Goal: Information Seeking & Learning: Learn about a topic

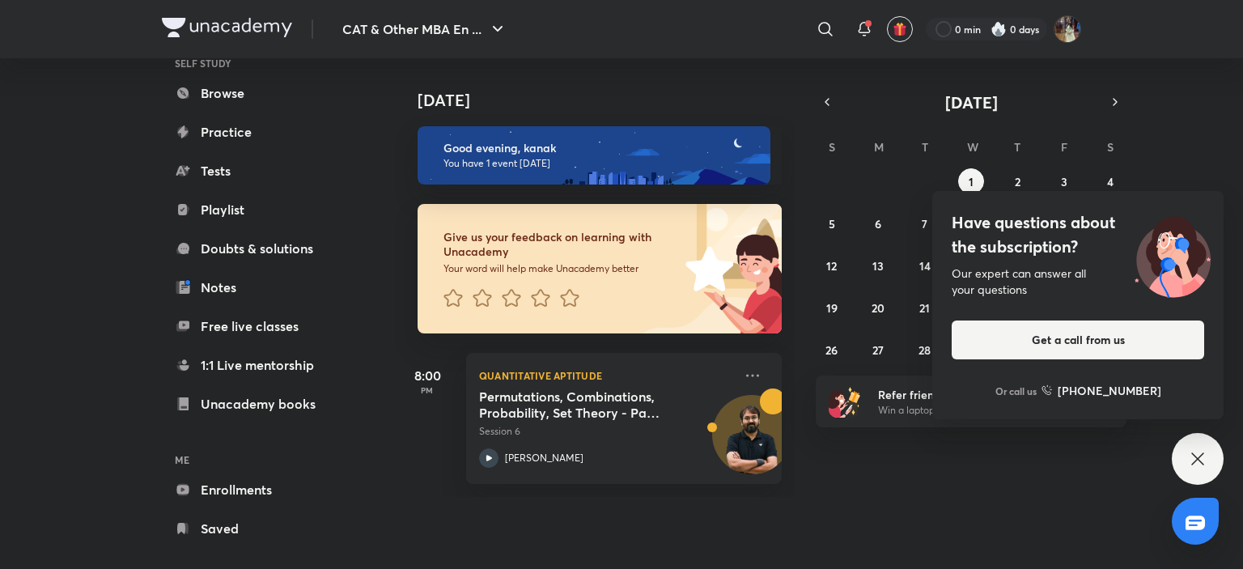
scroll to position [142, 0]
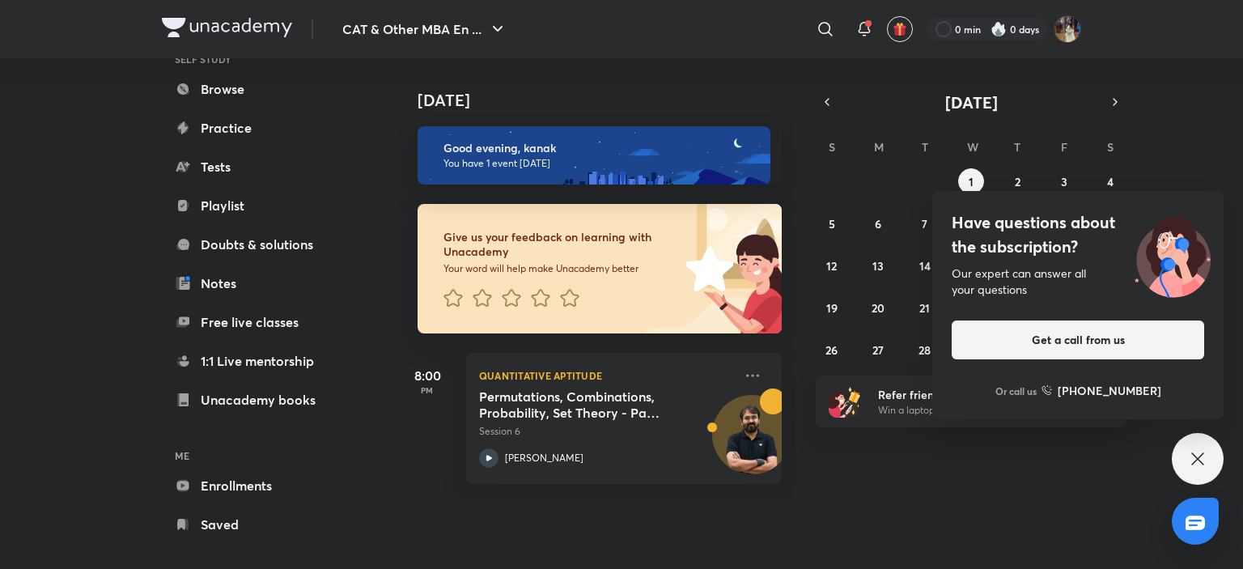
click at [1213, 430] on div "[DATE] Good evening, kanak You have 1 event [DATE] Give us your feedback on lea…" at bounding box center [817, 277] width 845 height 439
click at [1203, 460] on icon at bounding box center [1197, 458] width 19 height 19
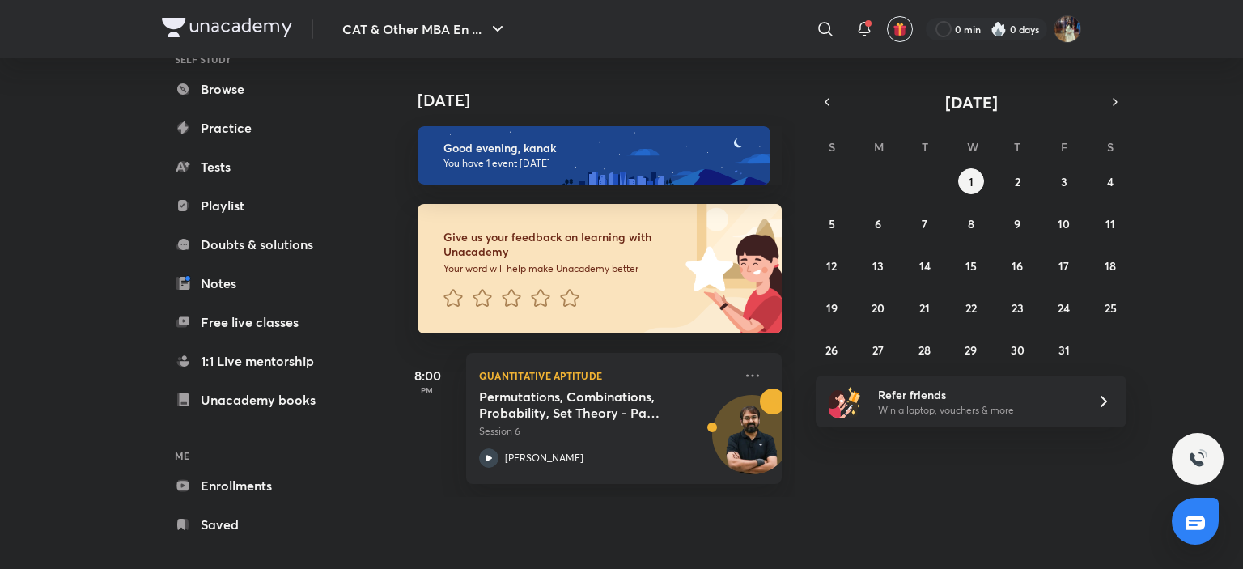
click at [1176, 517] on div at bounding box center [1195, 521] width 47 height 47
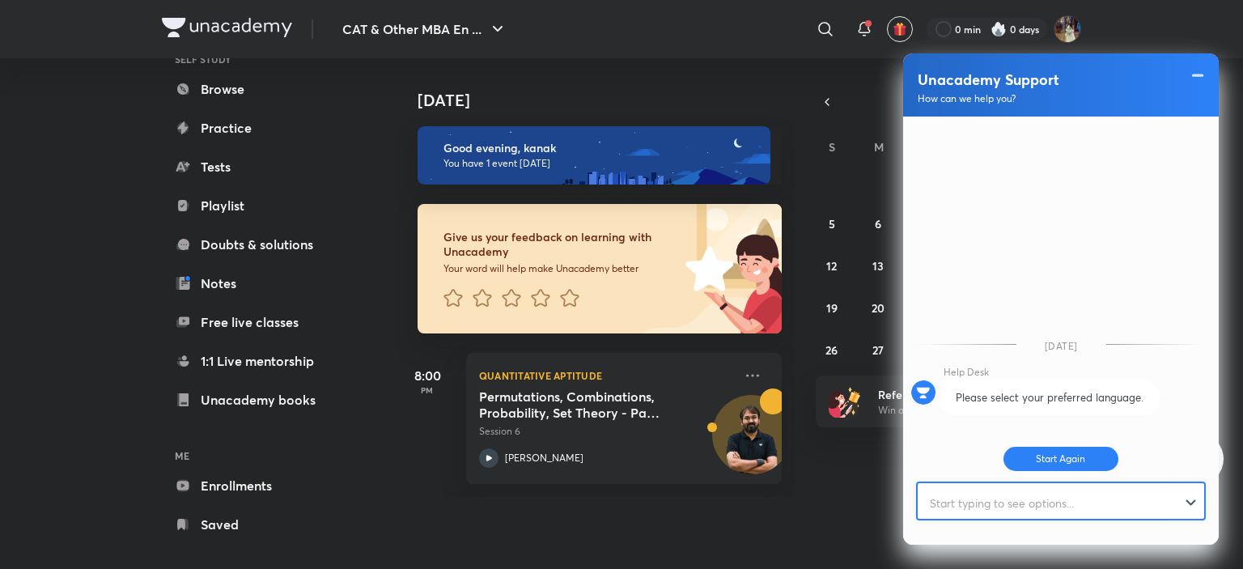
click at [1014, 507] on input "text" at bounding box center [1054, 503] width 272 height 40
type input "where i can find practice question for omet"
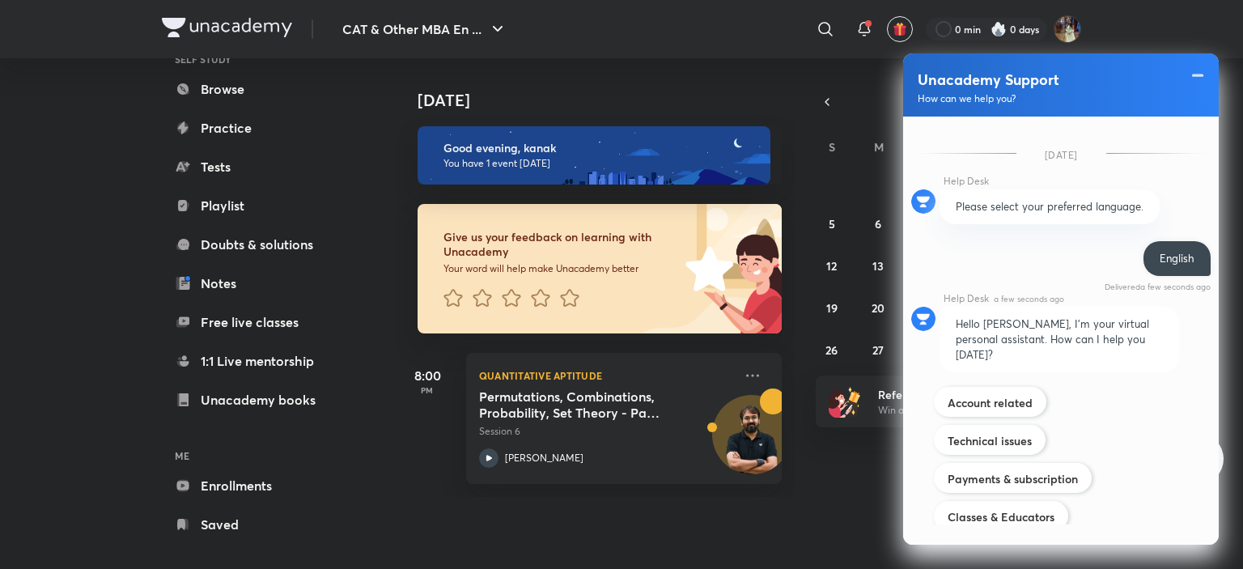
scroll to position [112, 0]
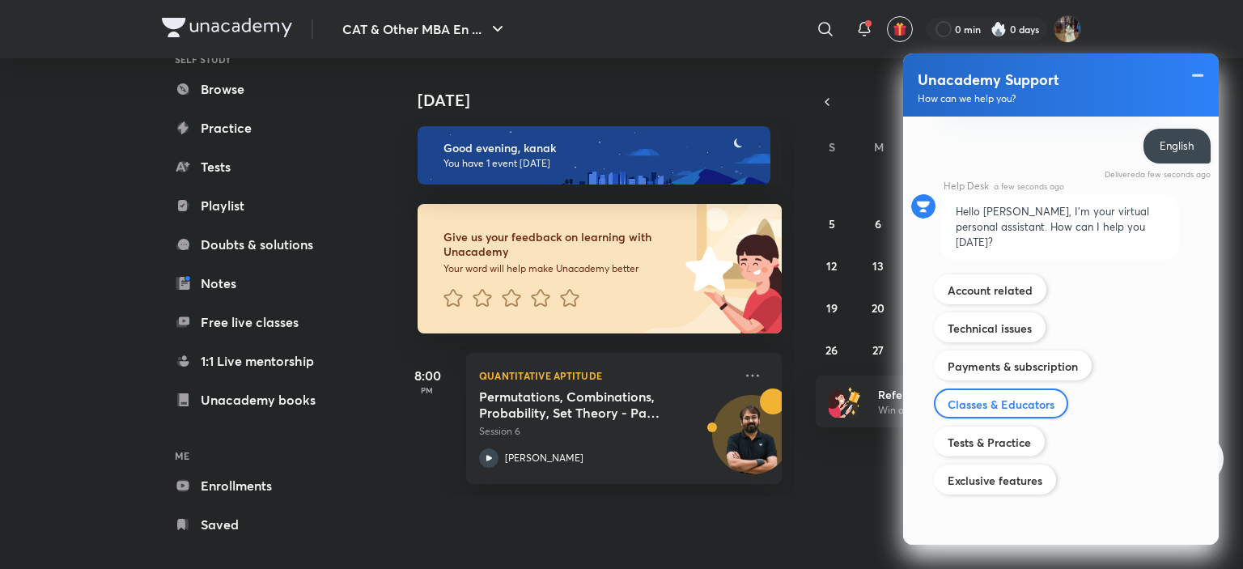
click at [1008, 413] on div "Classes & Educators" at bounding box center [1001, 403] width 134 height 30
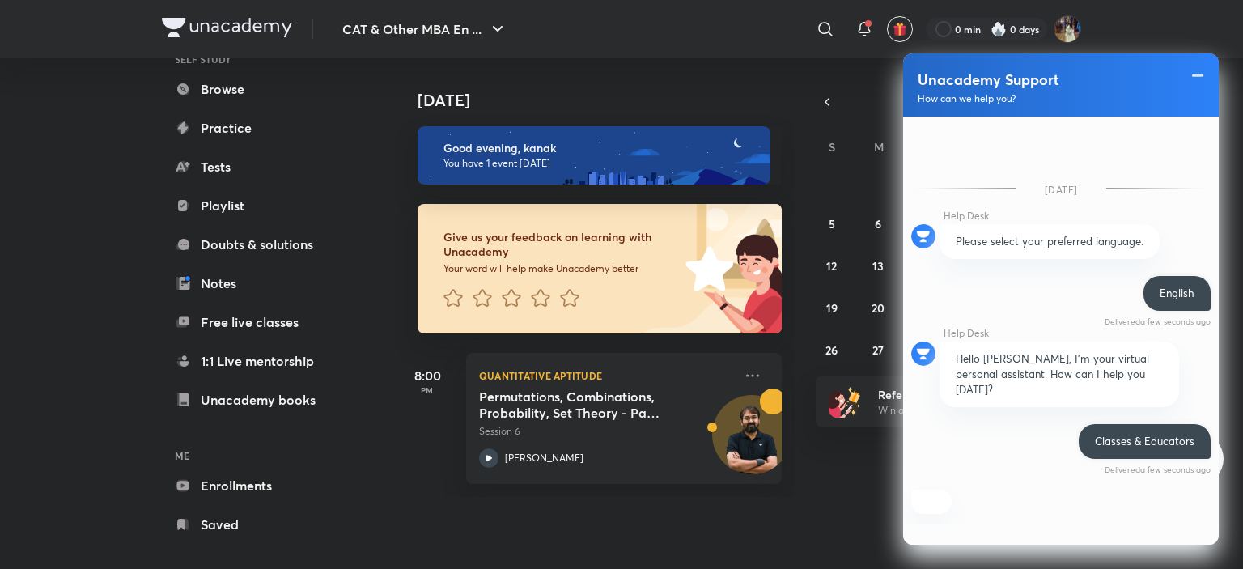
scroll to position [464, 0]
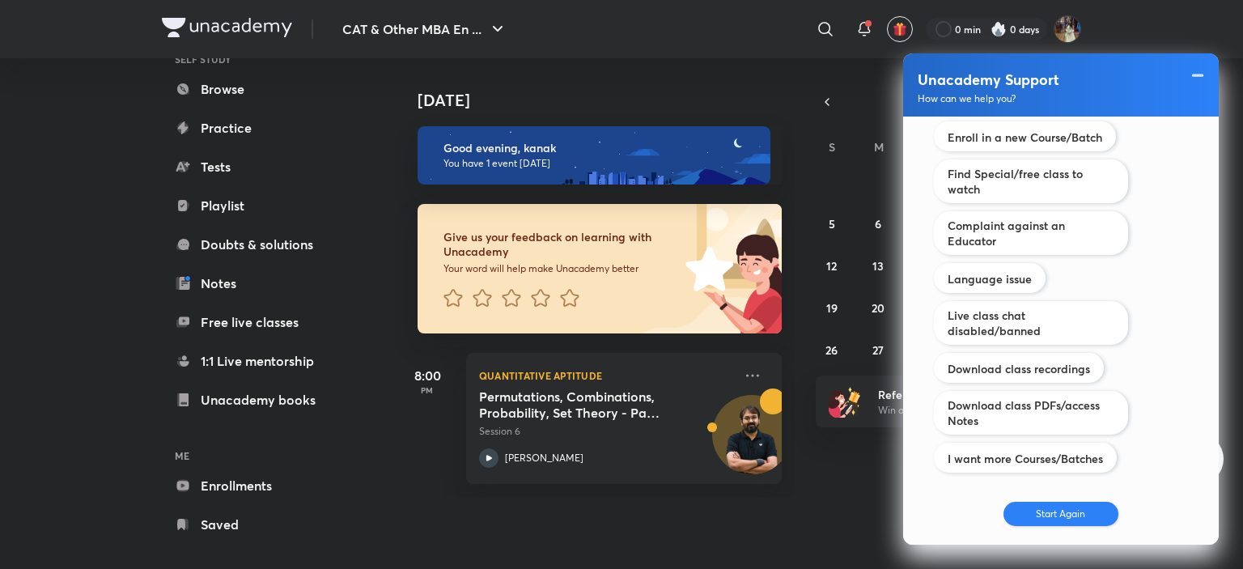
click at [1036, 512] on button "Start Again" at bounding box center [1061, 514] width 116 height 24
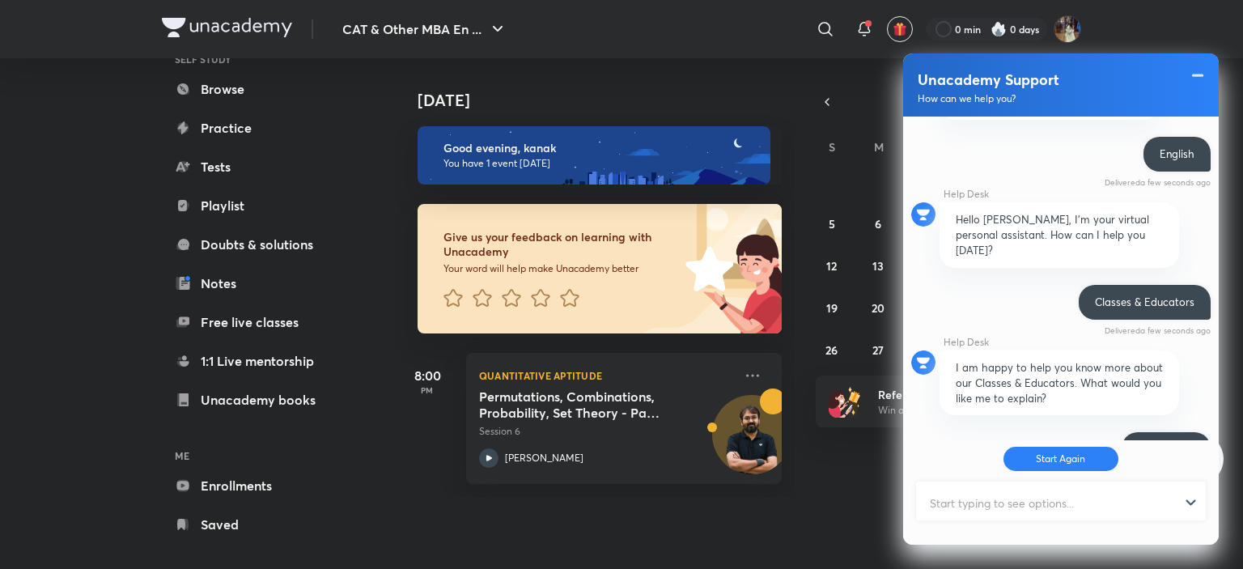
scroll to position [214, 0]
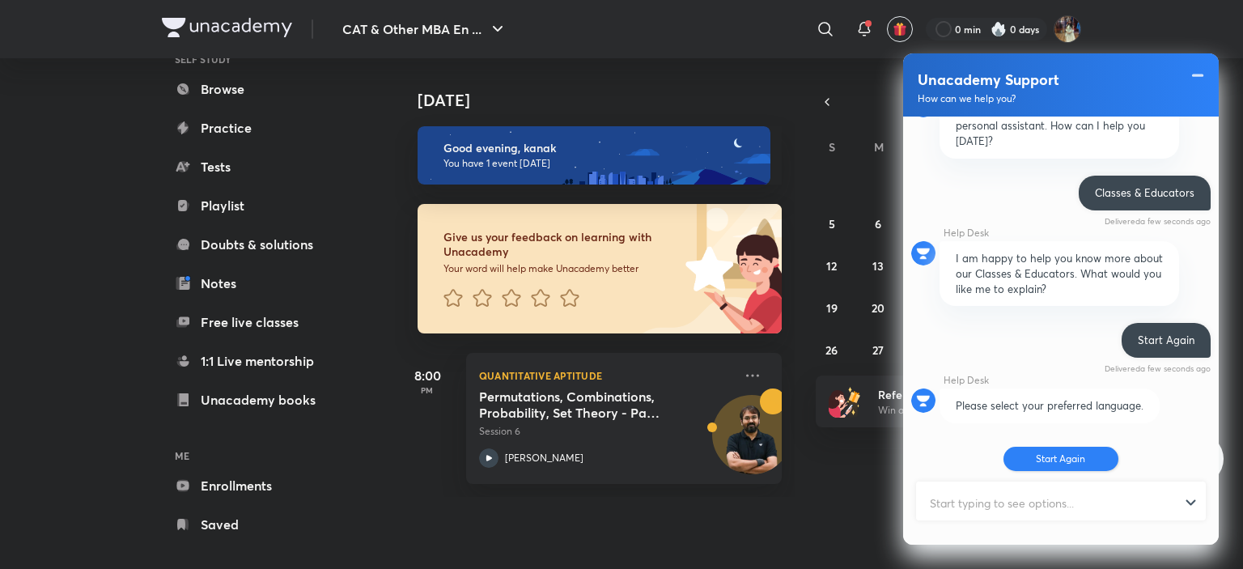
click at [1051, 459] on button "Start Again" at bounding box center [1061, 459] width 116 height 24
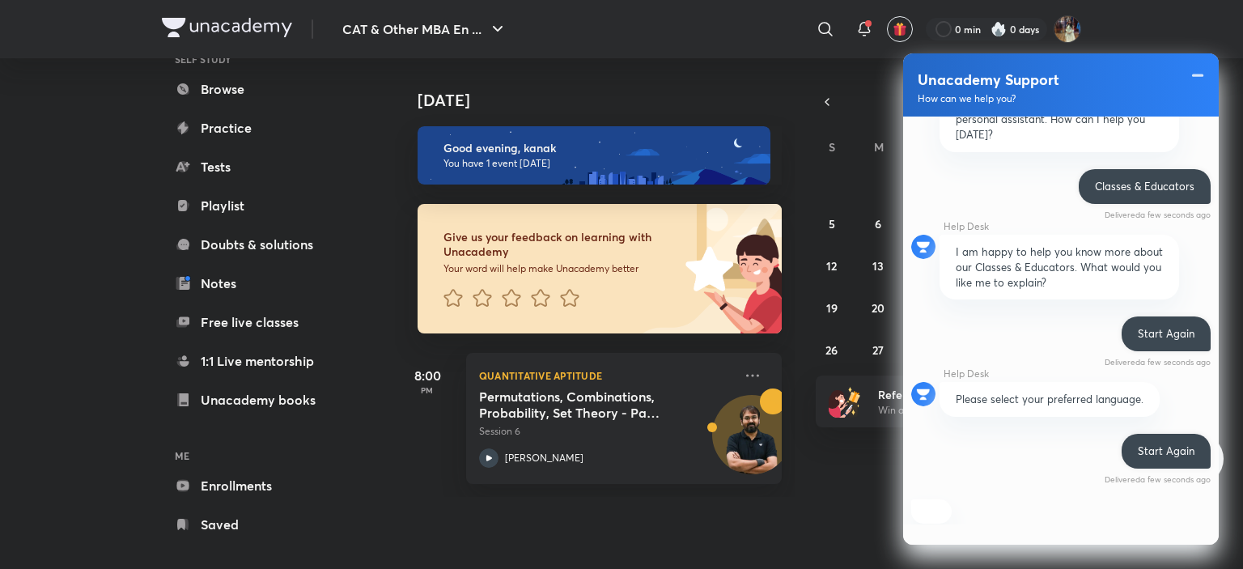
scroll to position [328, 0]
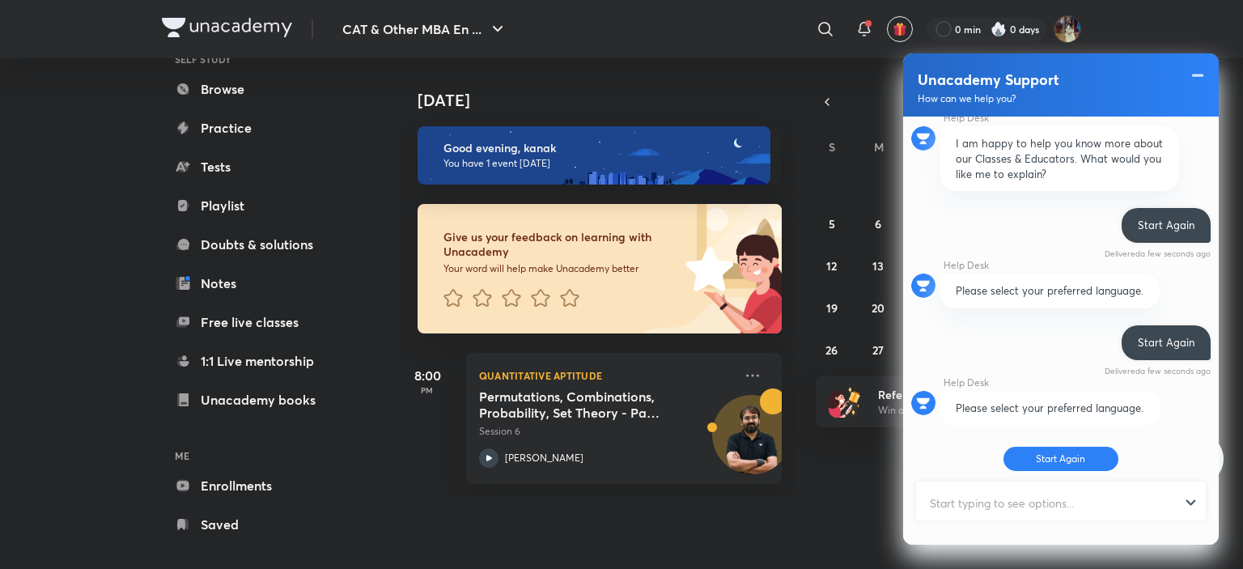
click at [1053, 511] on input "text" at bounding box center [1054, 503] width 272 height 40
type input "e"
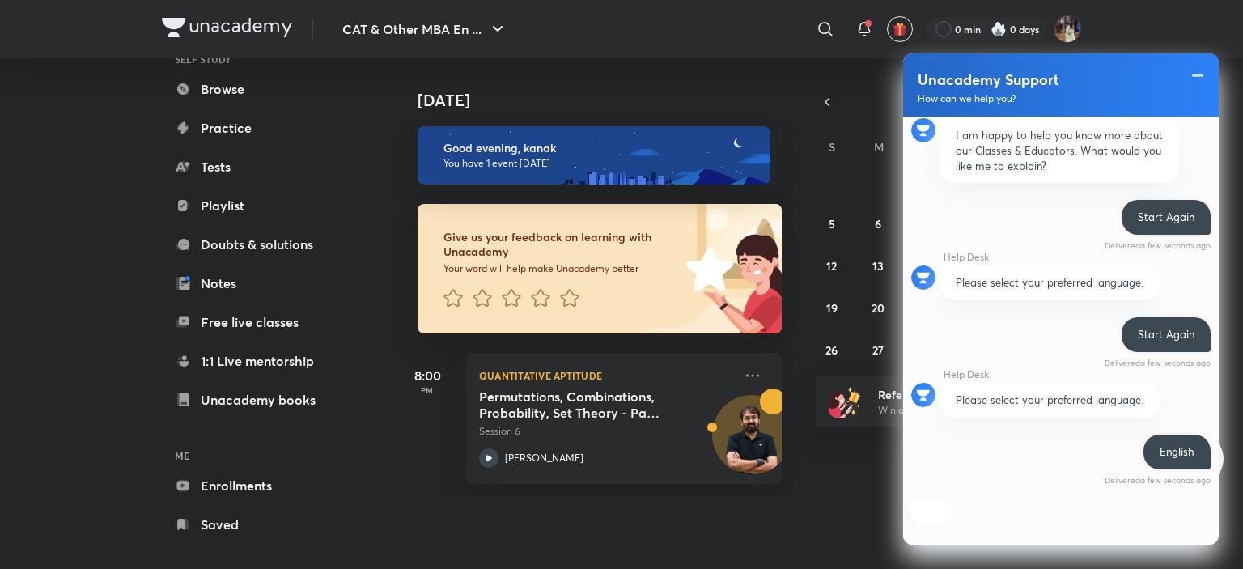
scroll to position [633, 0]
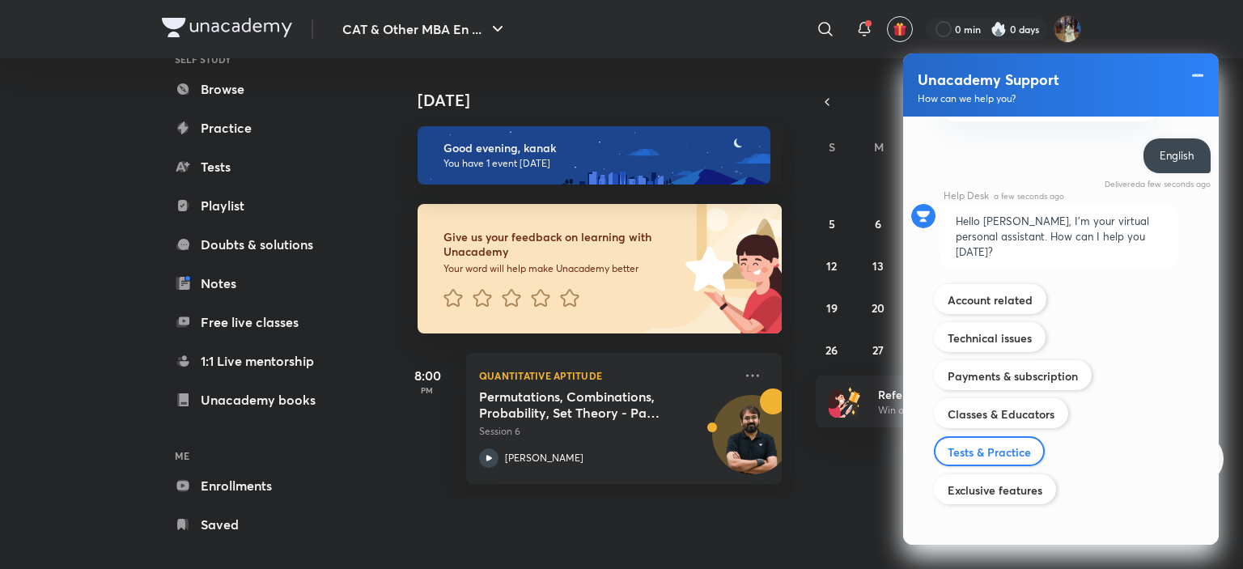
click at [1015, 444] on label "Tests & Practice" at bounding box center [988, 451] width 83 height 15
click at [0, 0] on input "Tests & Practice" at bounding box center [0, 0] width 0 height 0
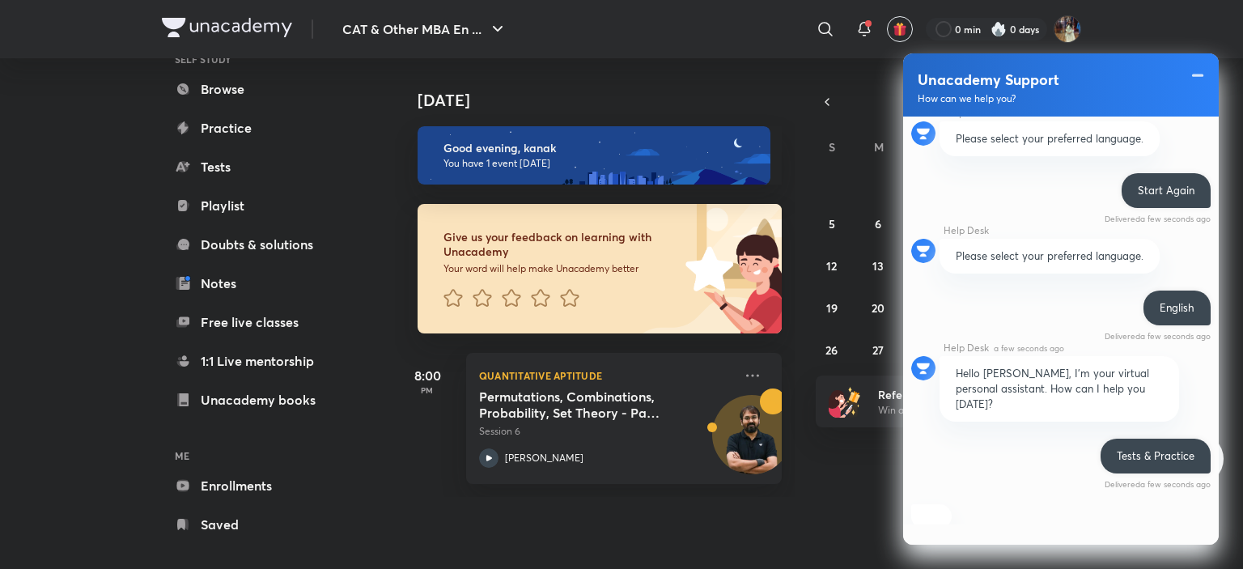
scroll to position [845, 0]
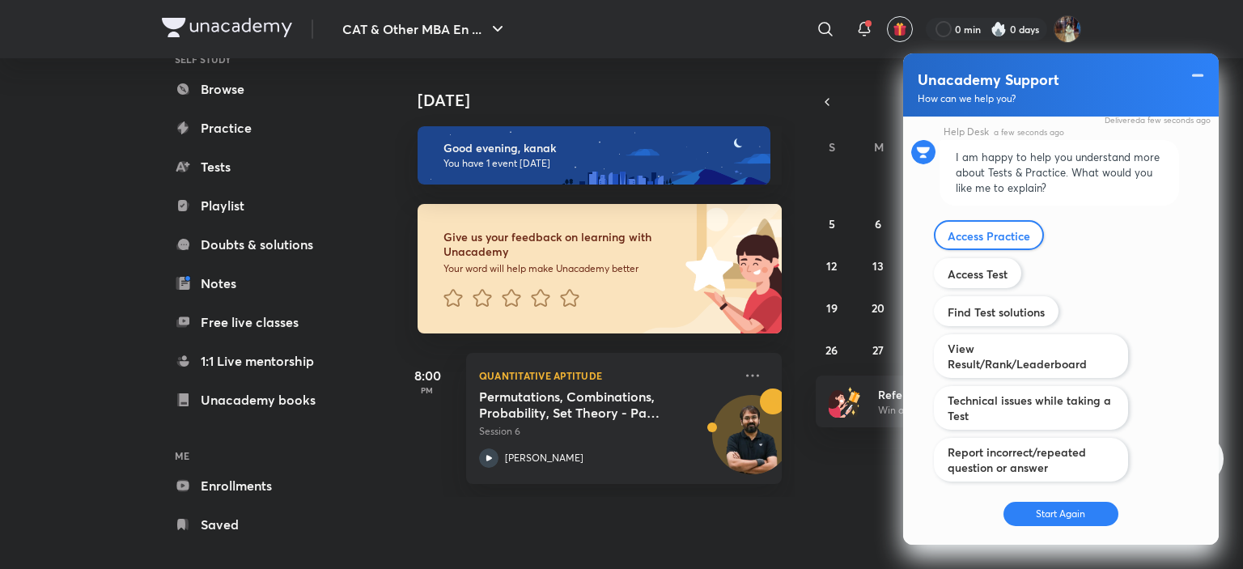
click at [993, 220] on div "Access Practice" at bounding box center [989, 235] width 110 height 30
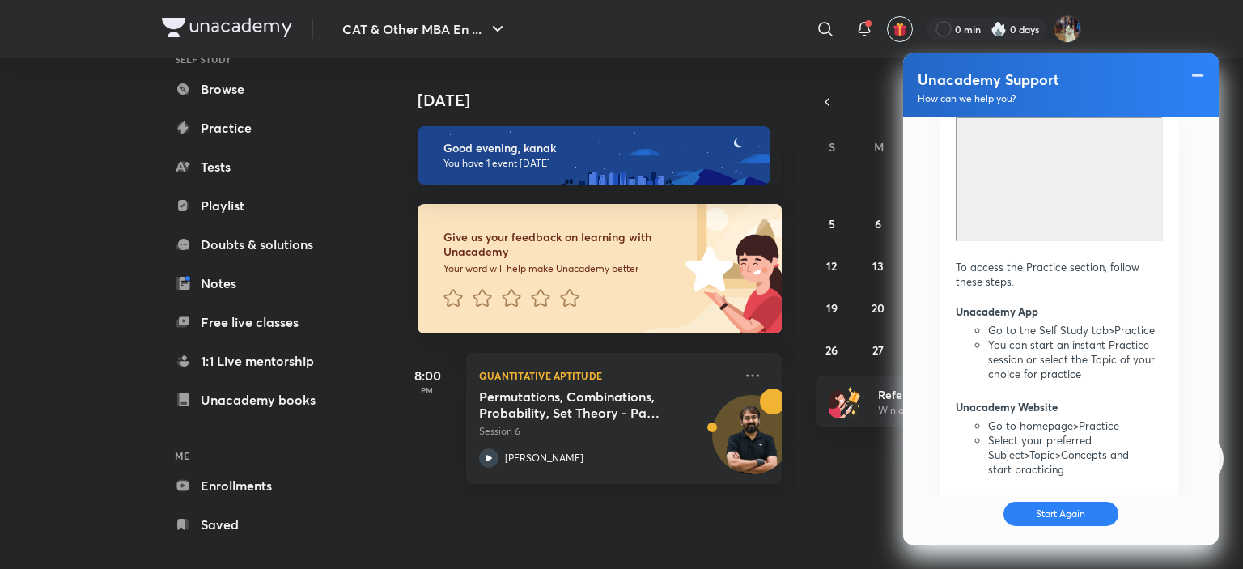
scroll to position [1156, 0]
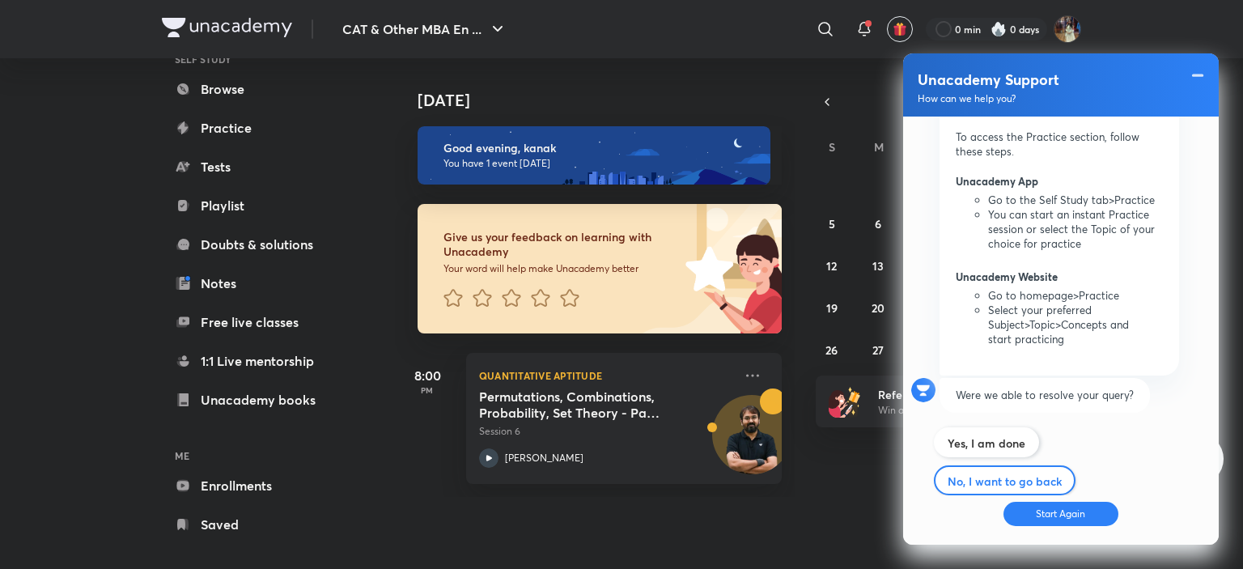
click at [1056, 473] on label "No, I want to go back" at bounding box center [1004, 480] width 114 height 15
click at [0, 0] on input "Technical issues" at bounding box center [0, 0] width 0 height 0
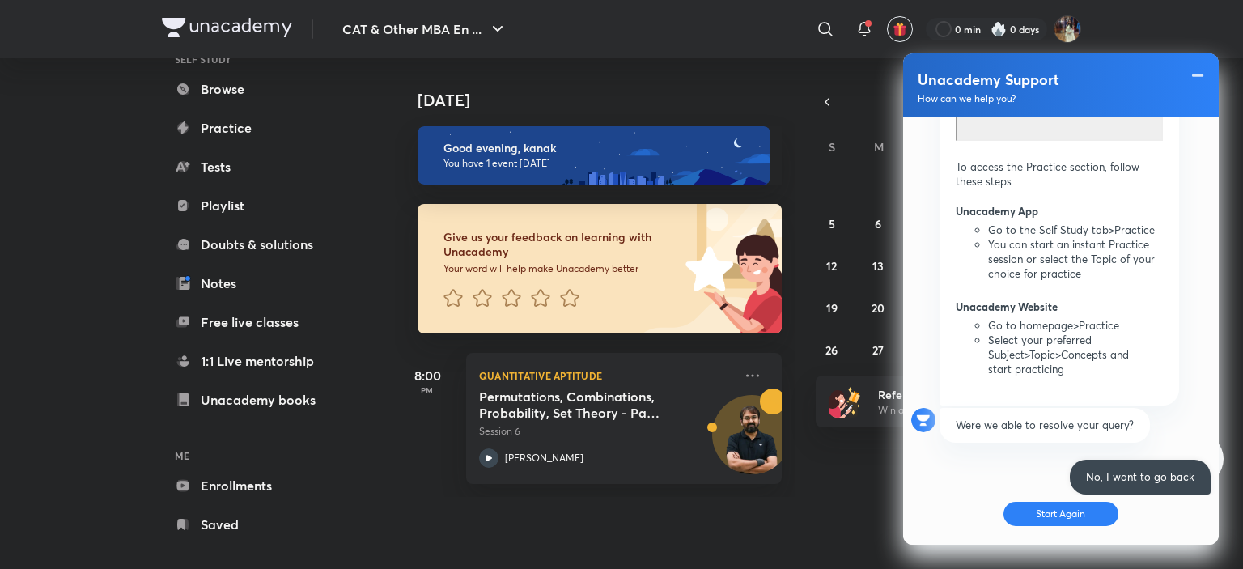
scroll to position [1491, 0]
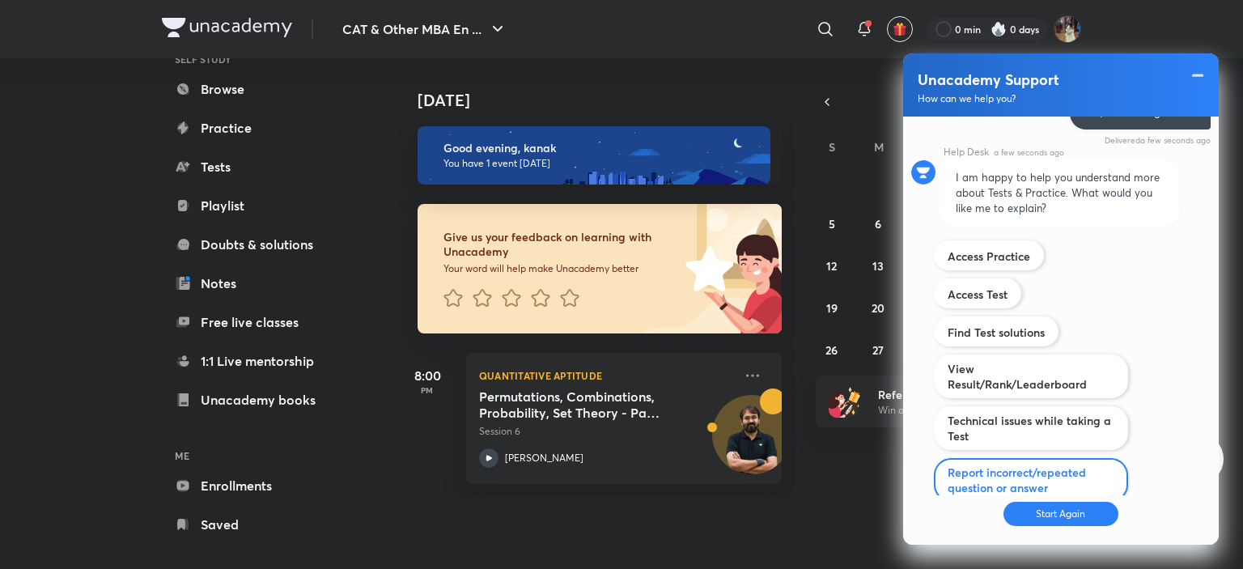
click at [1053, 464] on label "Report incorrect/repeated question or answer" at bounding box center [1030, 479] width 167 height 31
click at [0, 0] on input "Exclusive features" at bounding box center [0, 0] width 0 height 0
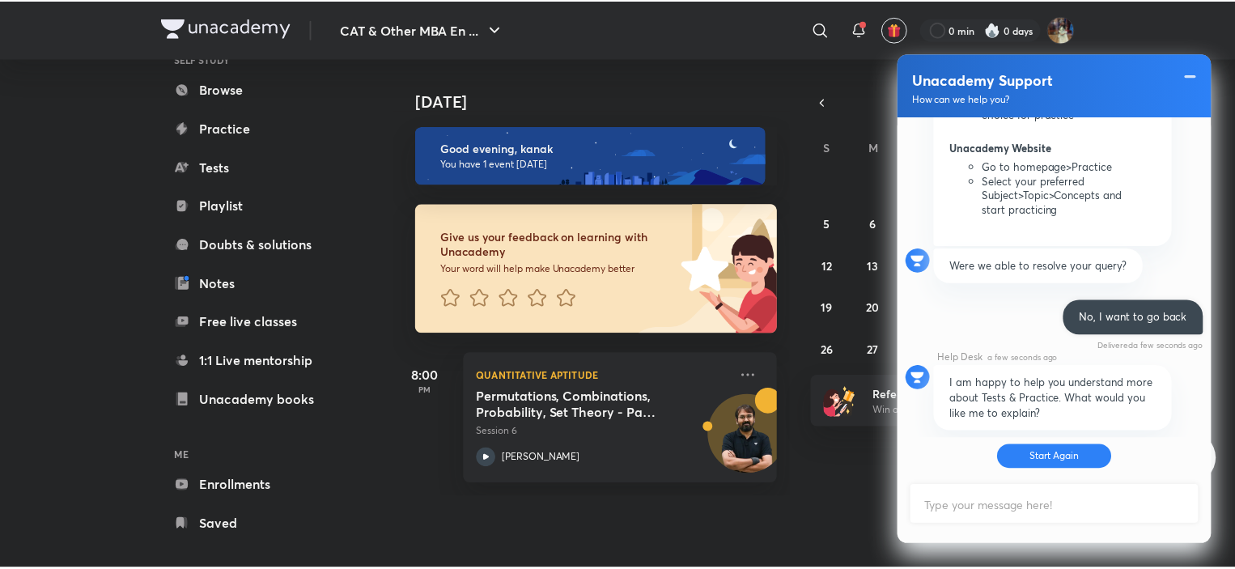
scroll to position [1424, 0]
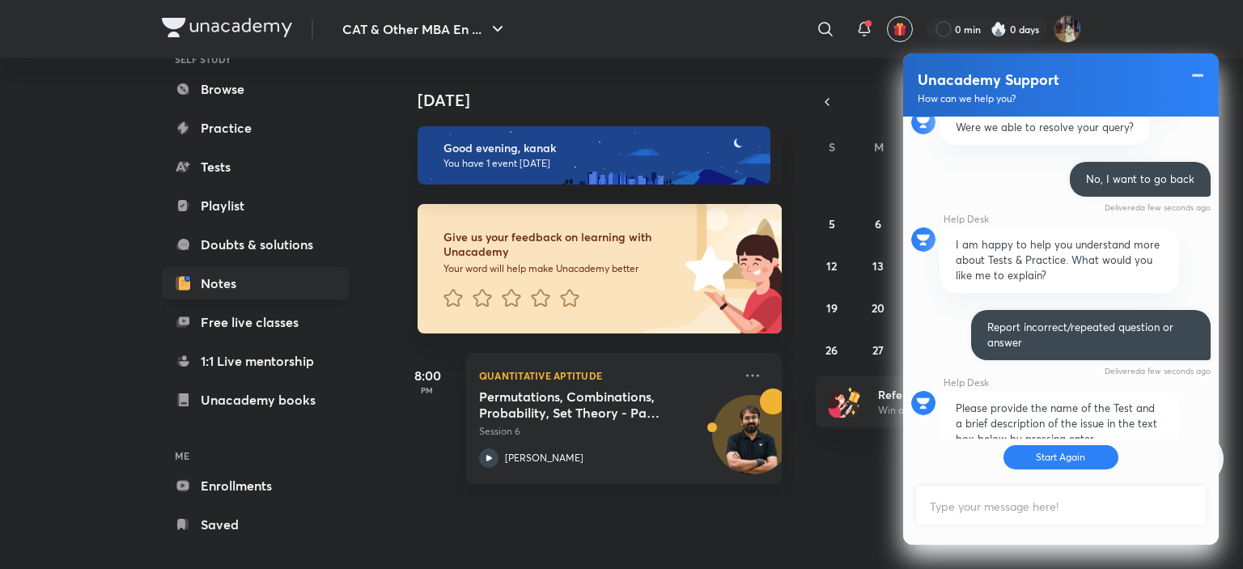
click at [282, 294] on link "Notes" at bounding box center [256, 283] width 188 height 32
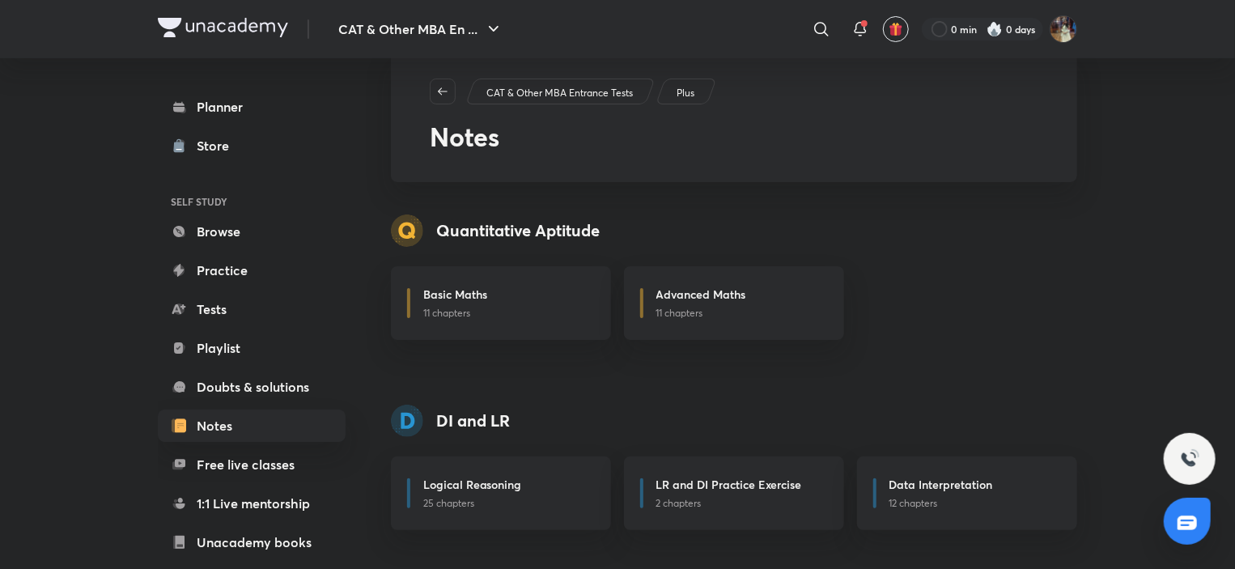
scroll to position [23, 0]
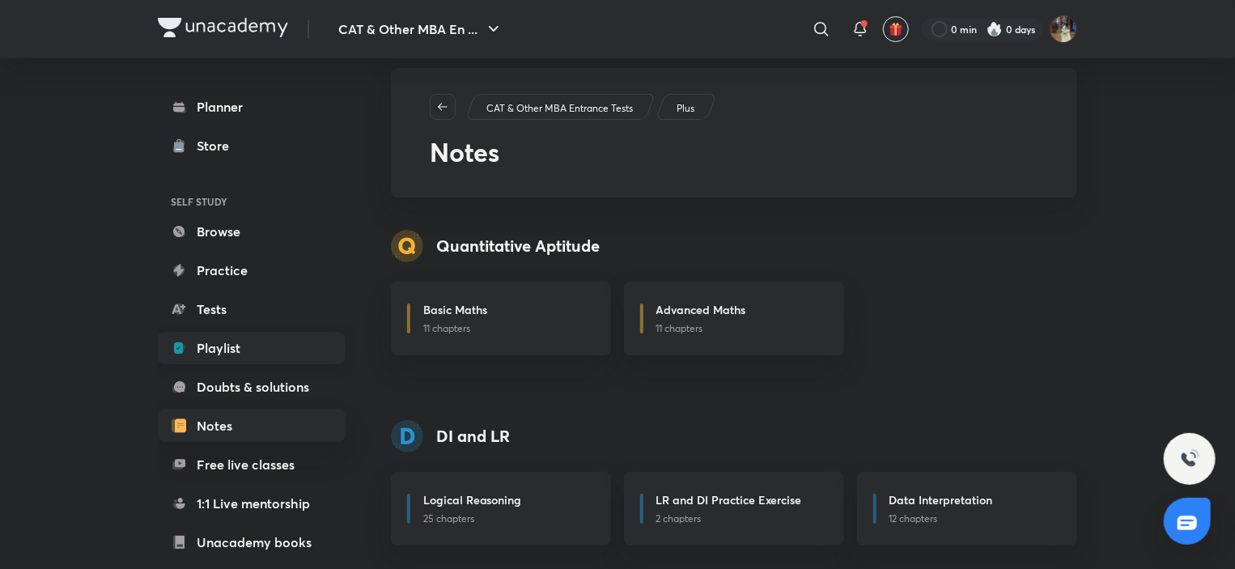
click at [227, 349] on link "Playlist" at bounding box center [252, 348] width 188 height 32
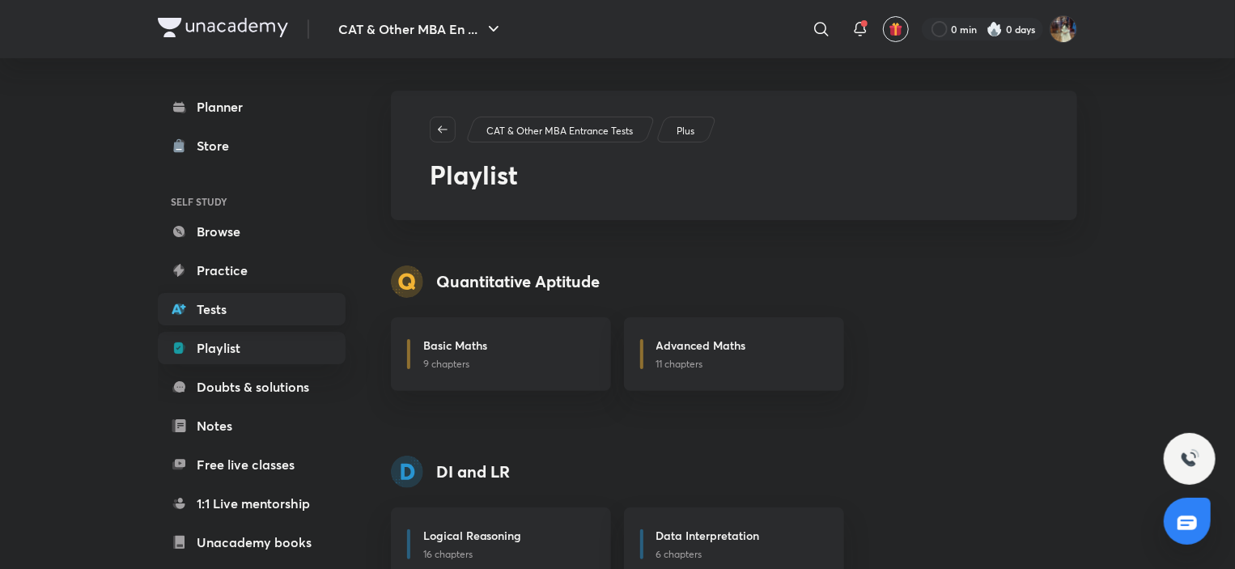
click at [267, 314] on link "Tests" at bounding box center [252, 309] width 188 height 32
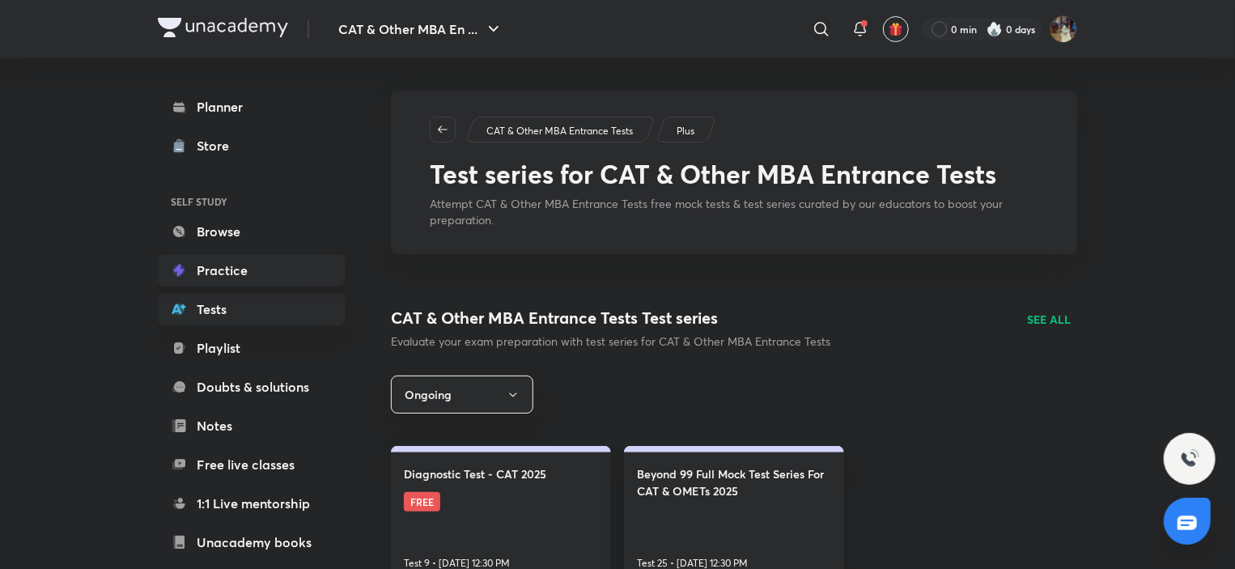
click at [285, 273] on link "Practice" at bounding box center [252, 270] width 188 height 32
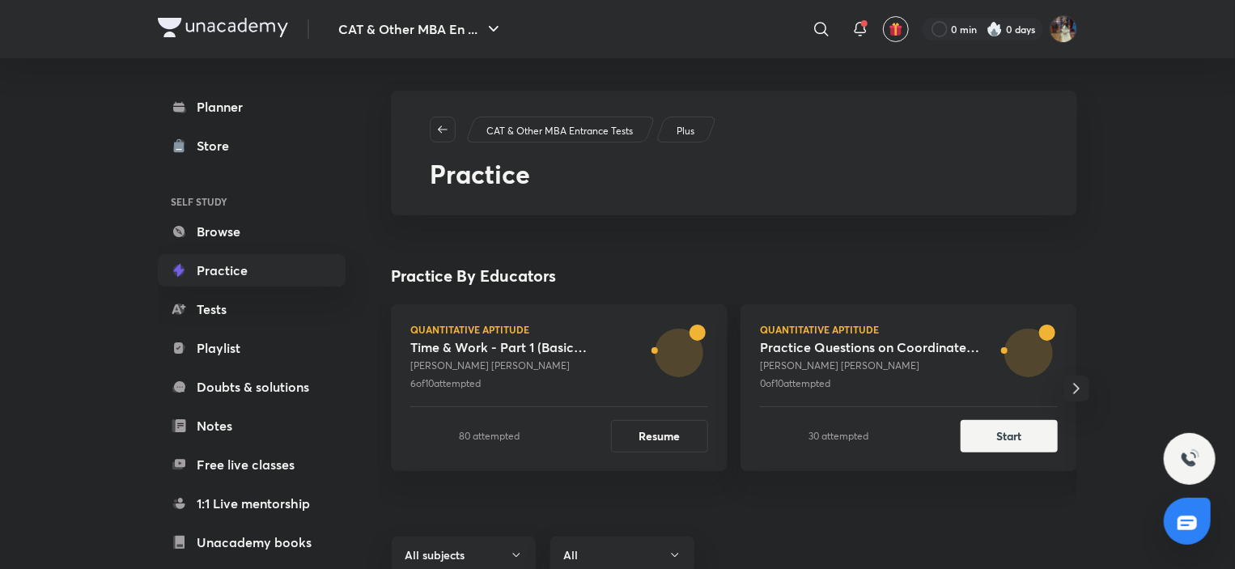
click at [306, 270] on link "Practice" at bounding box center [252, 270] width 188 height 32
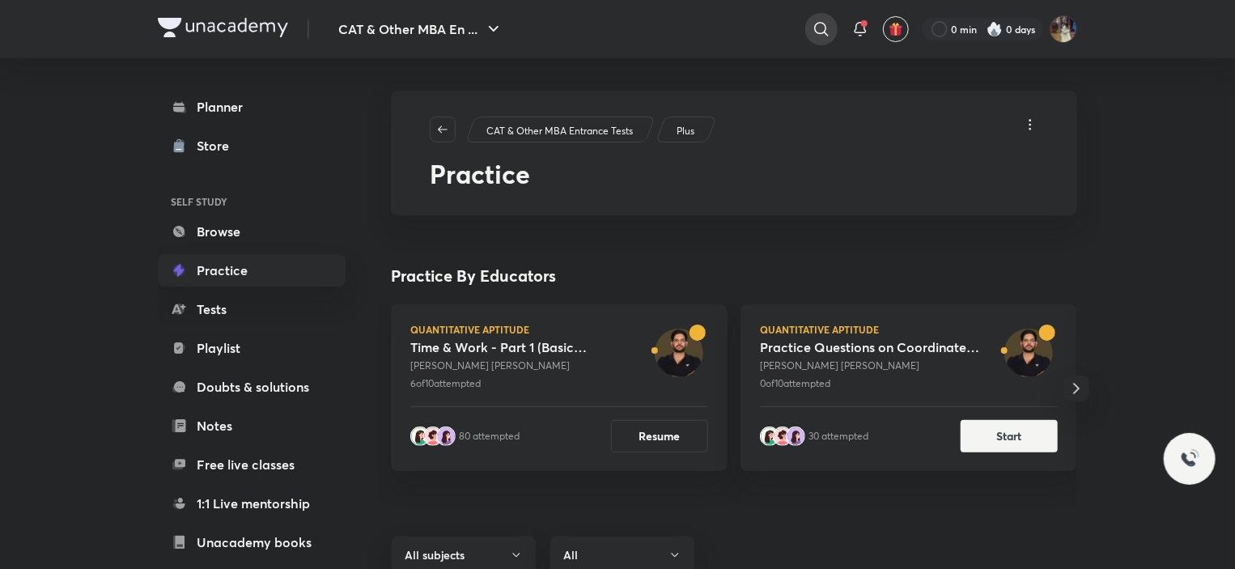
click at [819, 29] on icon at bounding box center [821, 28] width 19 height 19
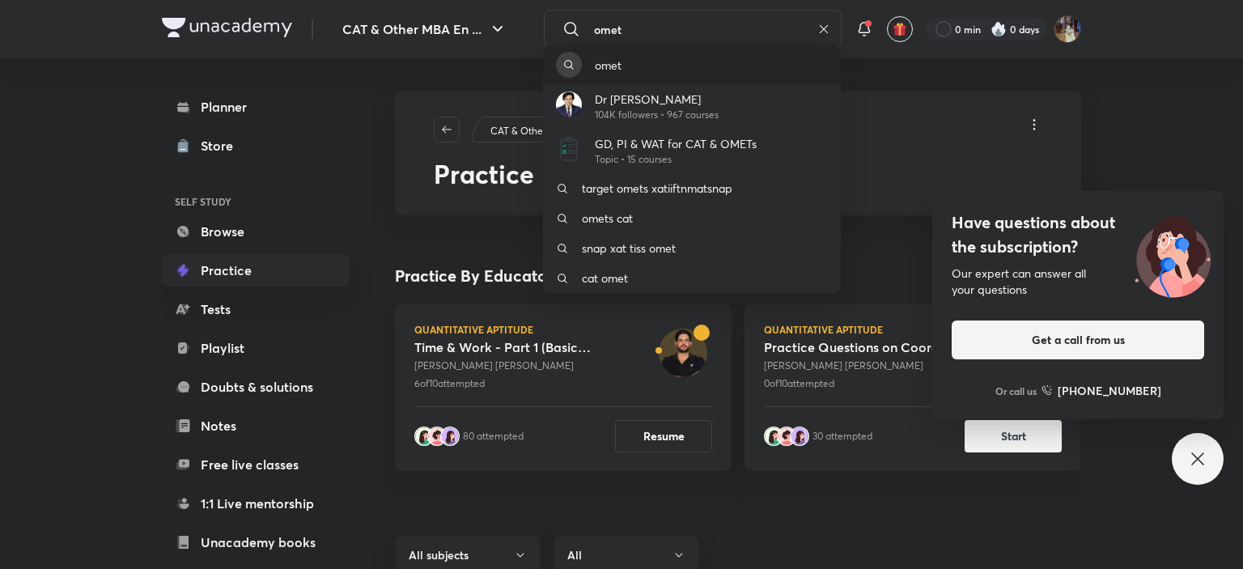
type input "omet"
click at [725, 70] on div "omet" at bounding box center [692, 64] width 298 height 39
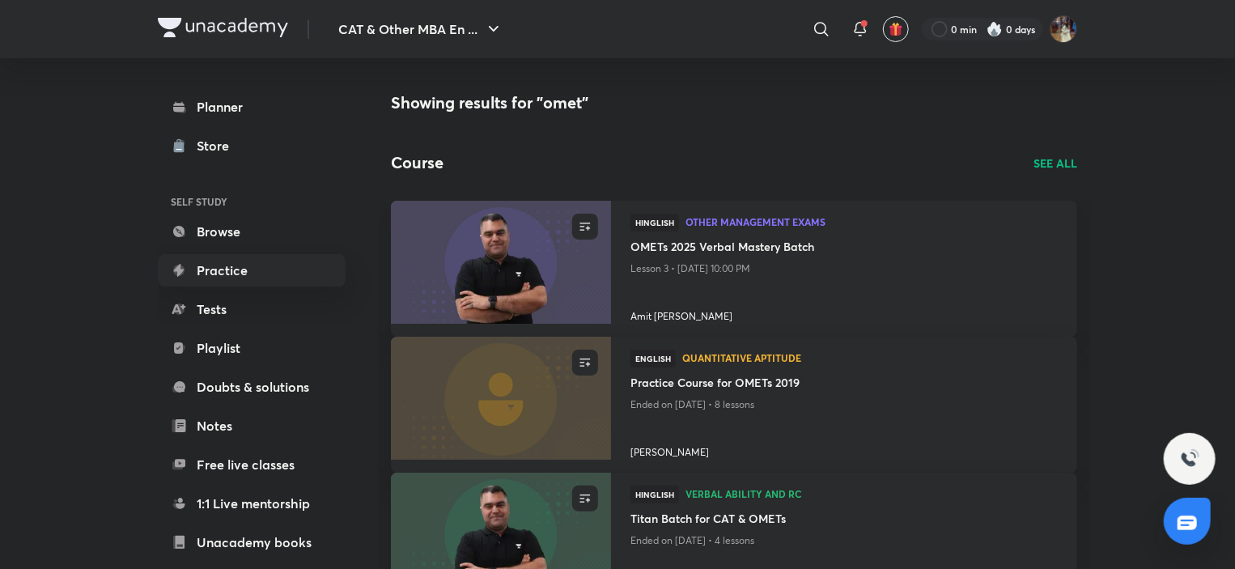
scroll to position [65, 0]
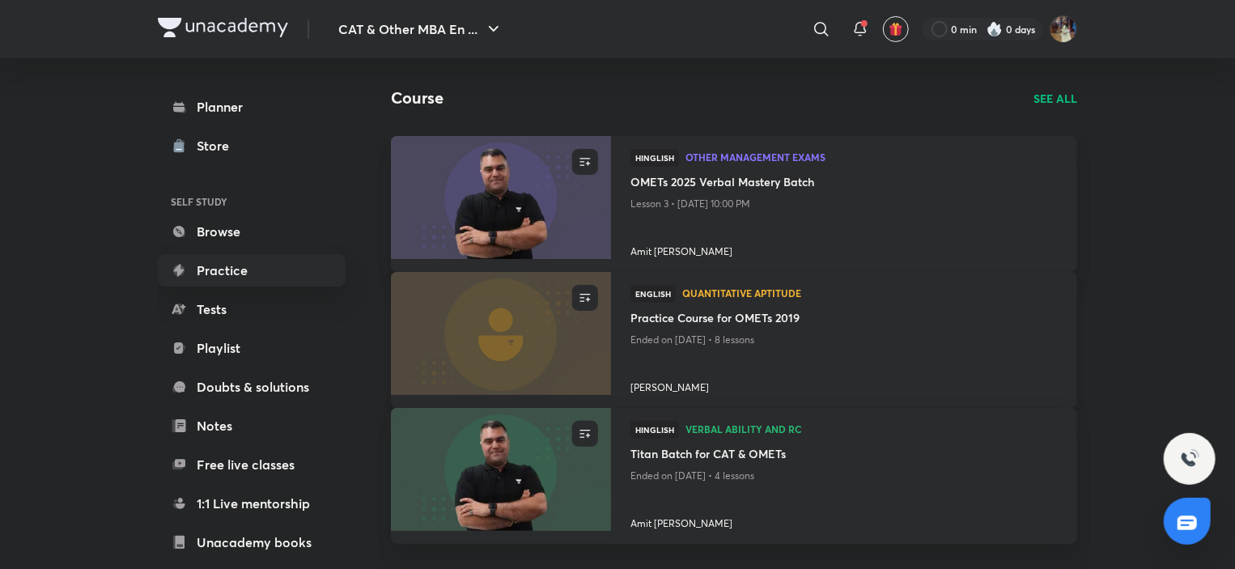
click at [758, 371] on div at bounding box center [843, 361] width 427 height 23
click at [556, 343] on img at bounding box center [500, 332] width 224 height 125
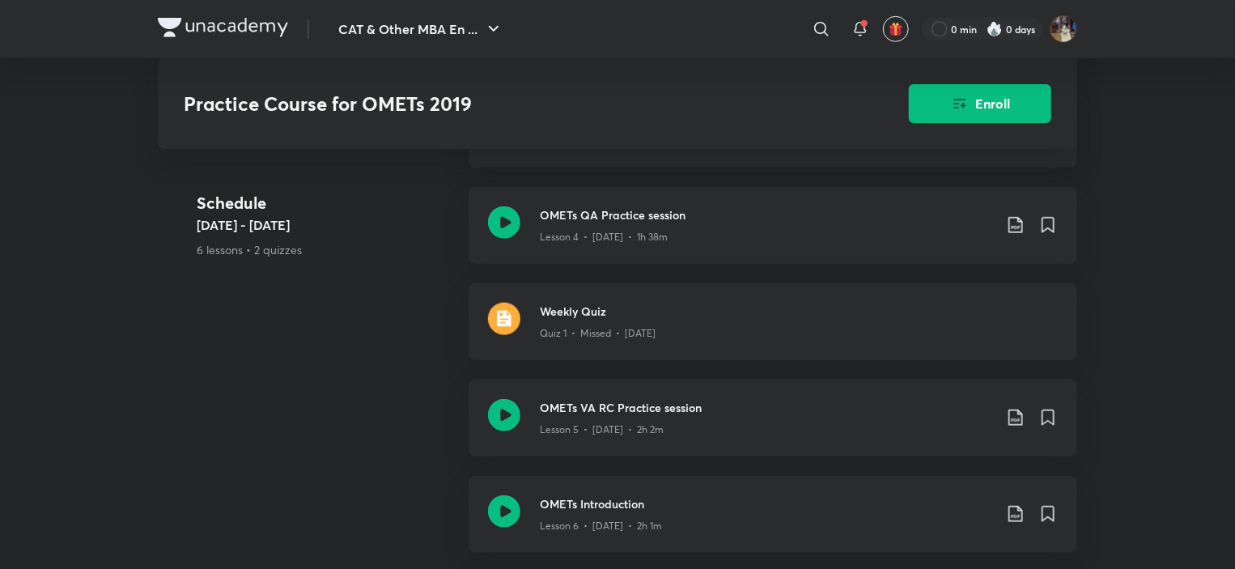
scroll to position [633, 0]
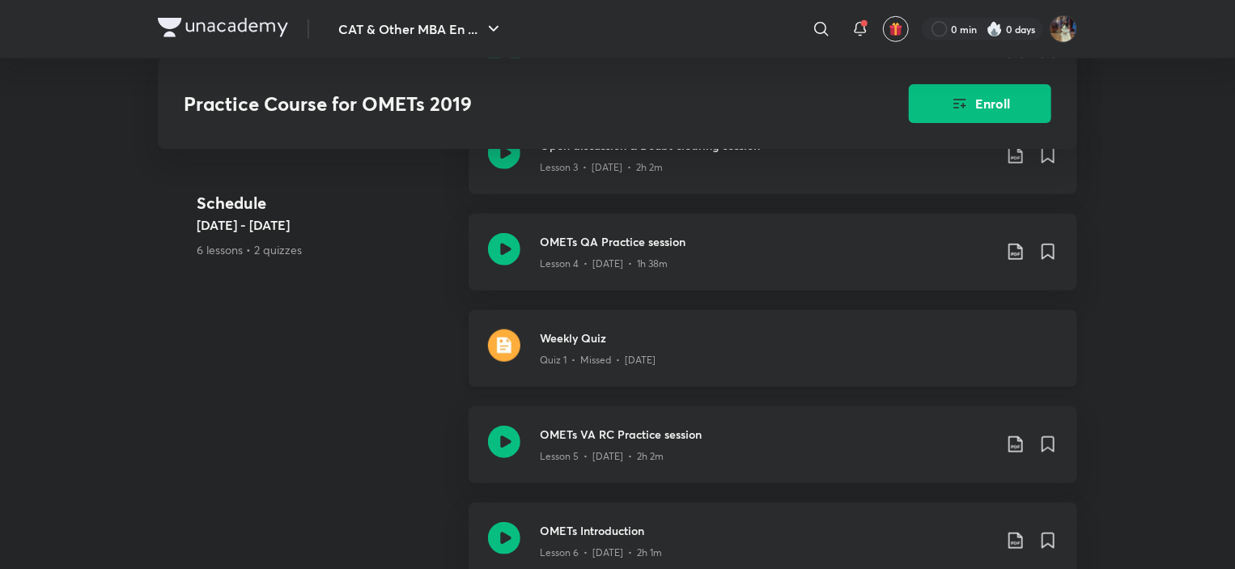
click at [955, 324] on div "Weekly Quiz Quiz 1 • Missed • [DATE]" at bounding box center [772, 348] width 608 height 77
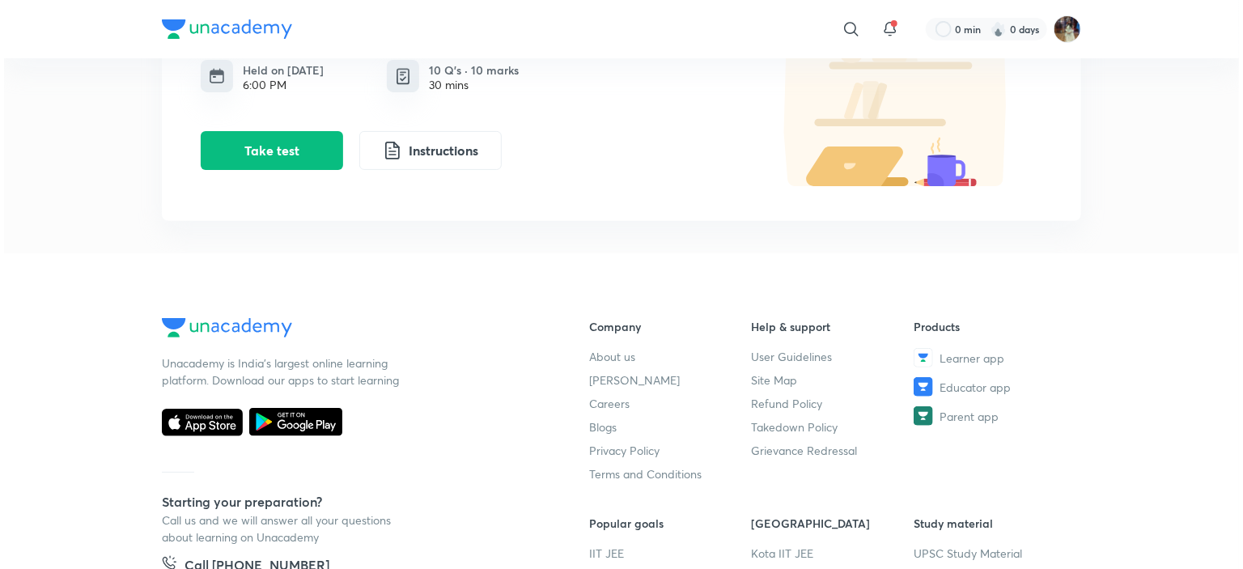
scroll to position [153, 0]
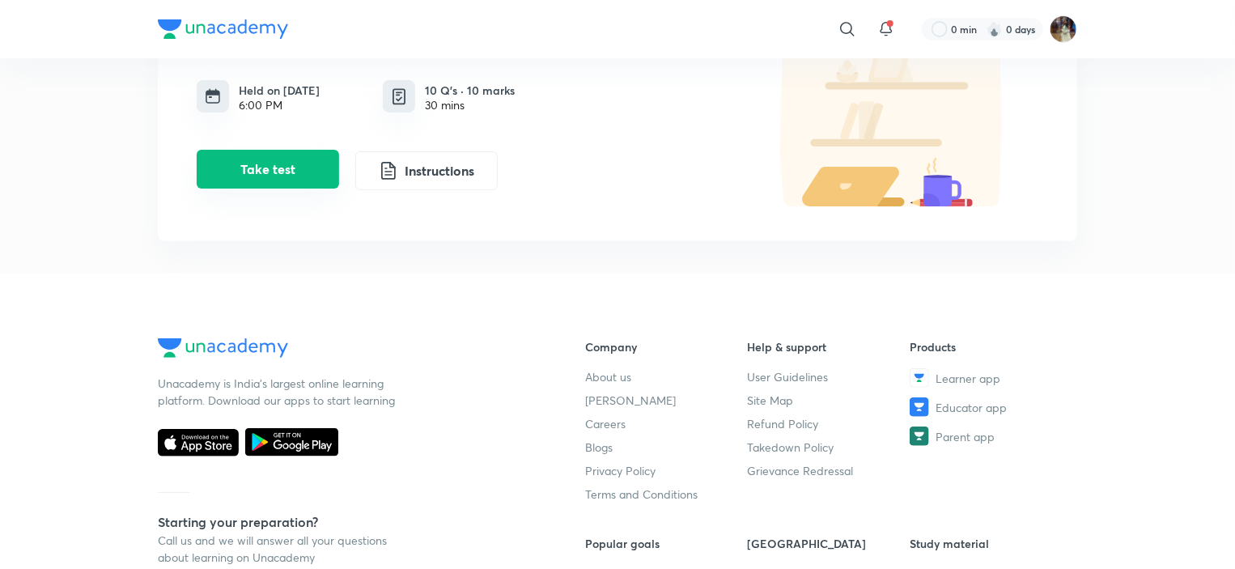
click at [239, 161] on button "Take test" at bounding box center [268, 169] width 142 height 39
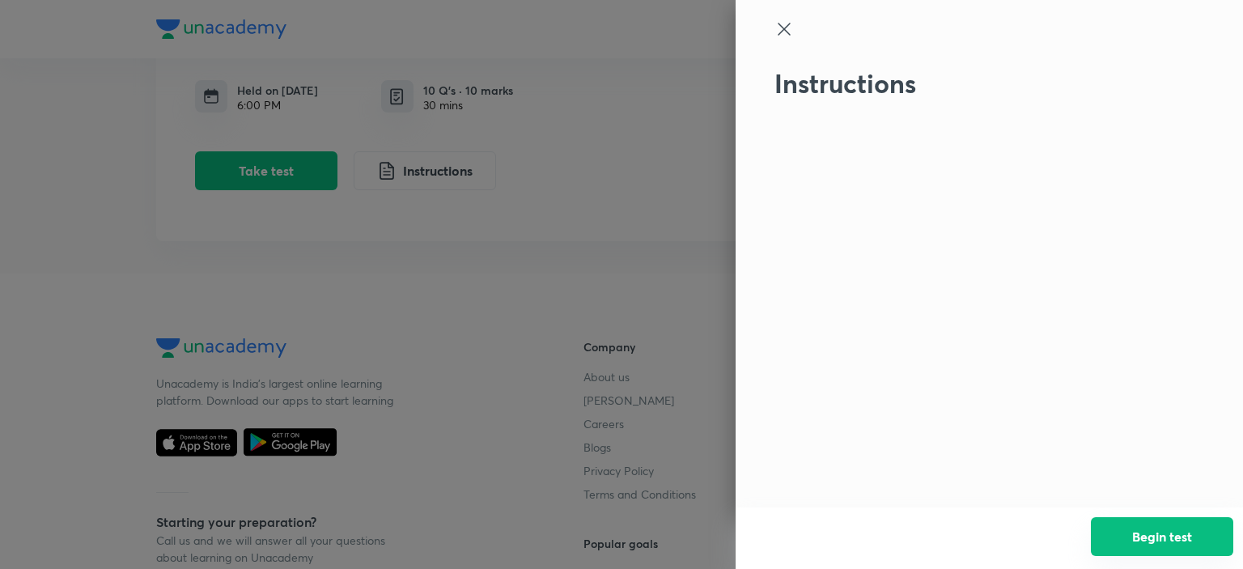
click at [1223, 530] on button "Begin test" at bounding box center [1162, 536] width 142 height 39
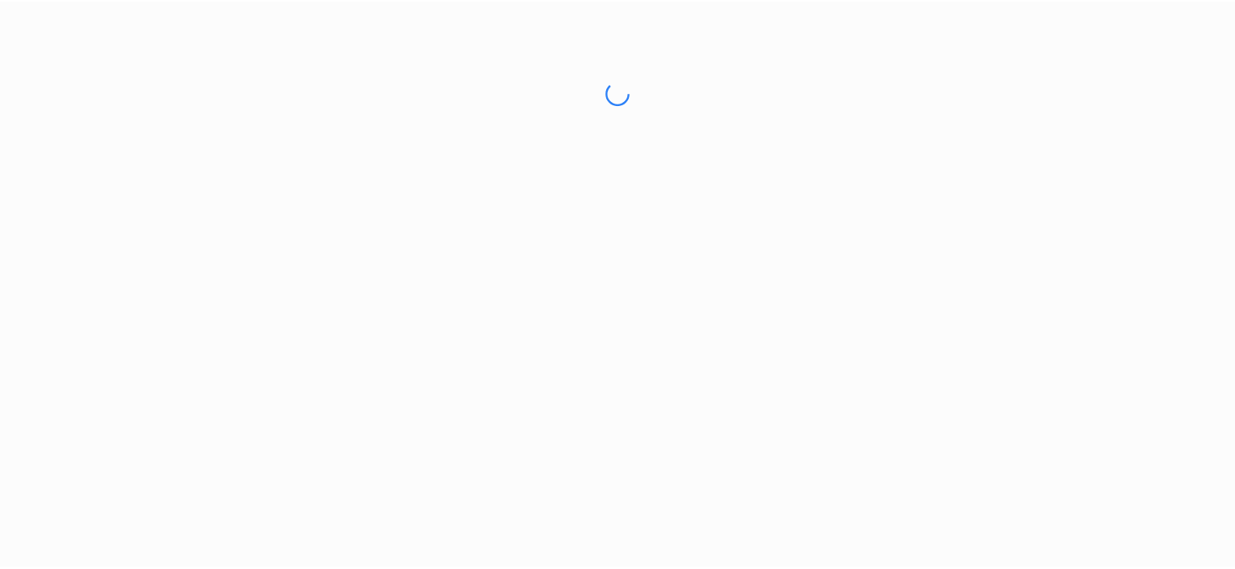
scroll to position [0, 0]
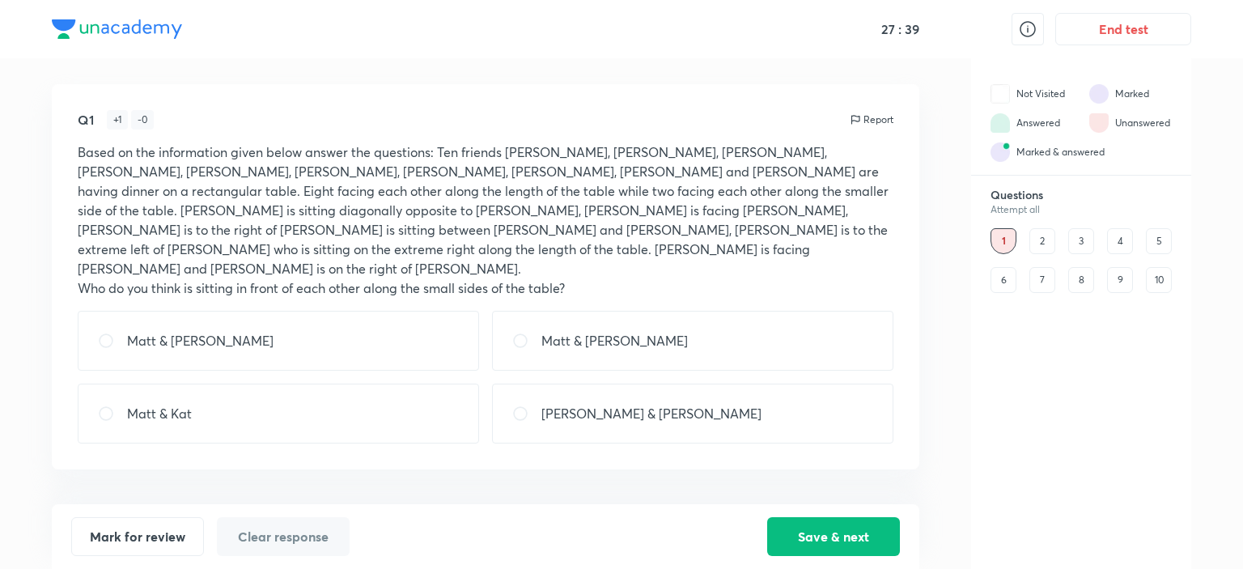
click at [1152, 271] on div "10" at bounding box center [1159, 280] width 26 height 26
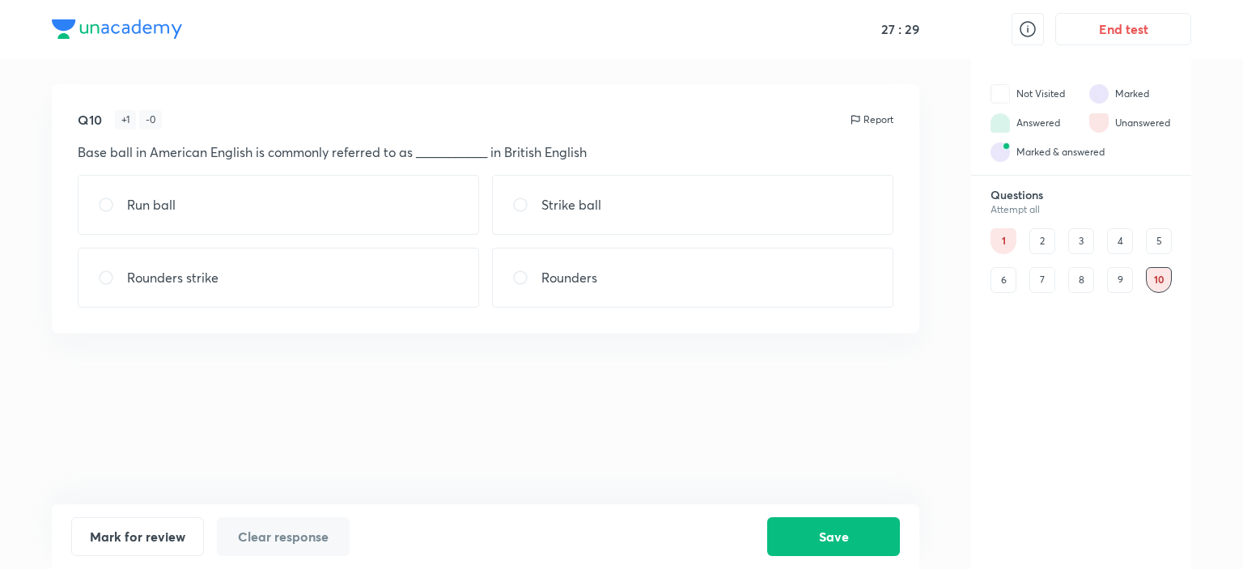
click at [437, 220] on div "Run ball" at bounding box center [278, 205] width 401 height 60
click at [651, 235] on div "Run ball Strike ball Rounders strike Rounders" at bounding box center [486, 241] width 816 height 133
click at [661, 190] on div "Strike ball" at bounding box center [692, 205] width 401 height 60
radio input "false"
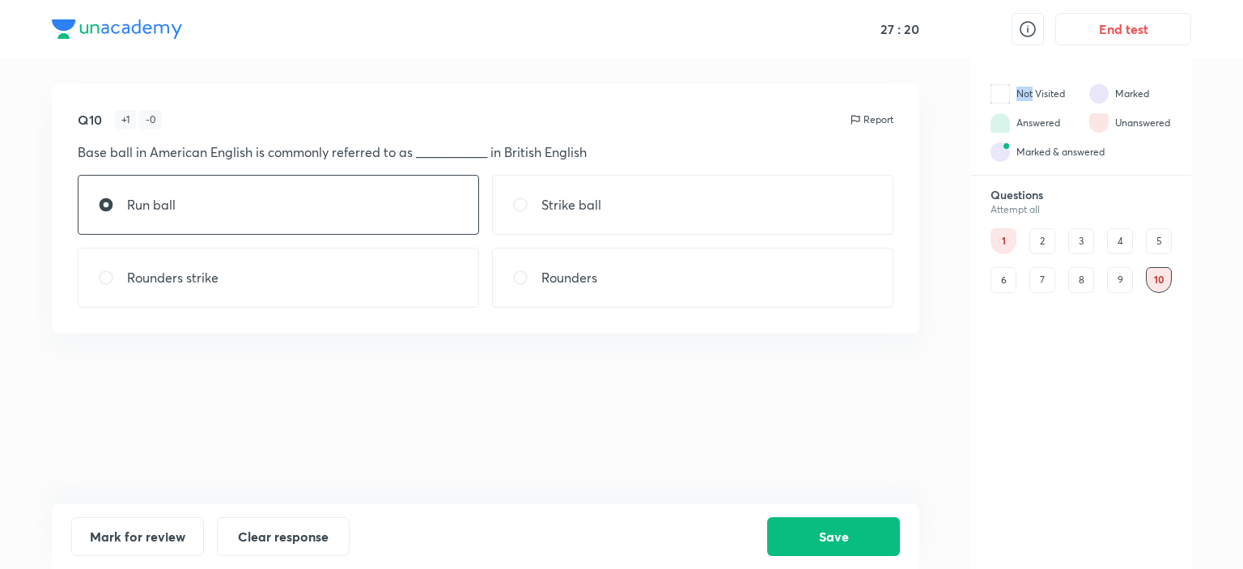
radio input "true"
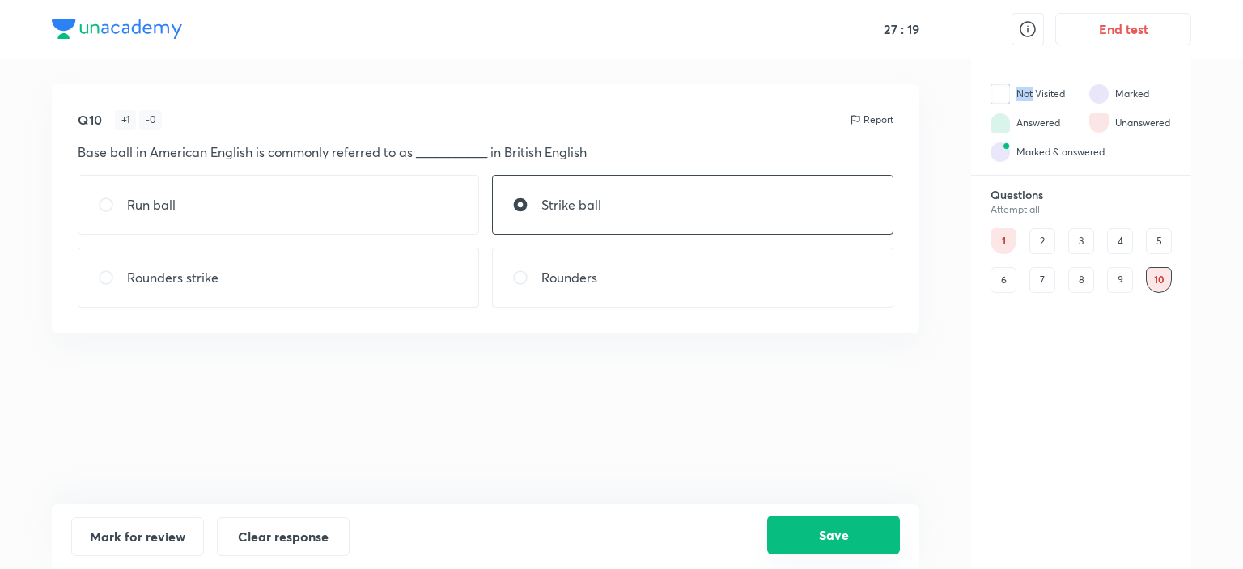
click at [818, 528] on button "Save" at bounding box center [833, 534] width 133 height 39
click at [1107, 286] on div "9" at bounding box center [1120, 280] width 26 height 26
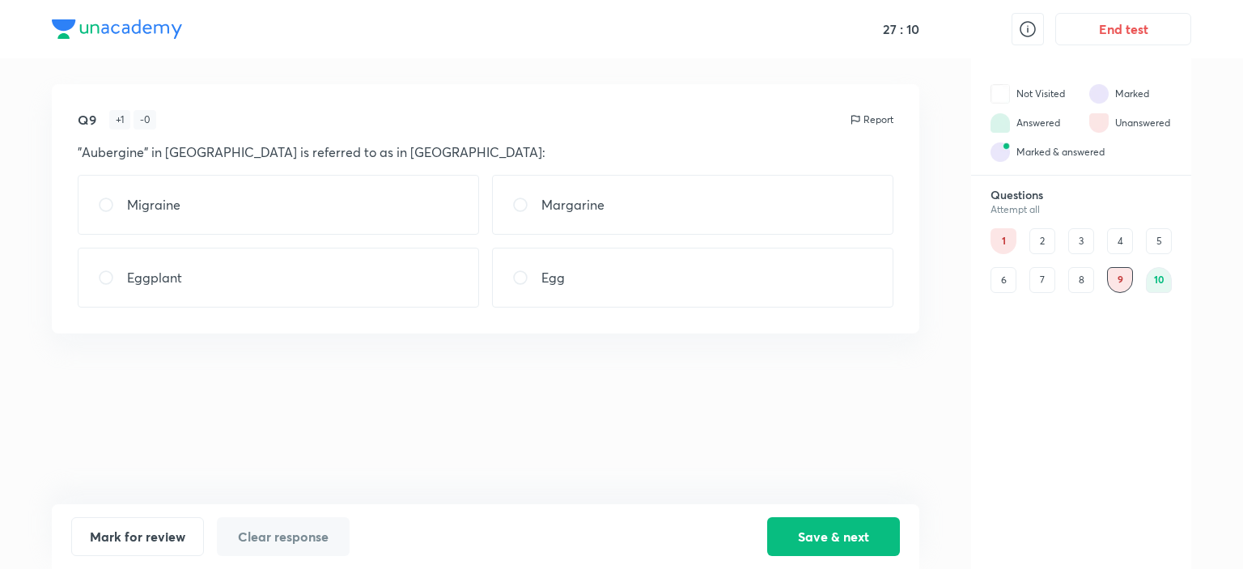
click at [442, 197] on div "Migraine" at bounding box center [278, 205] width 401 height 60
radio input "true"
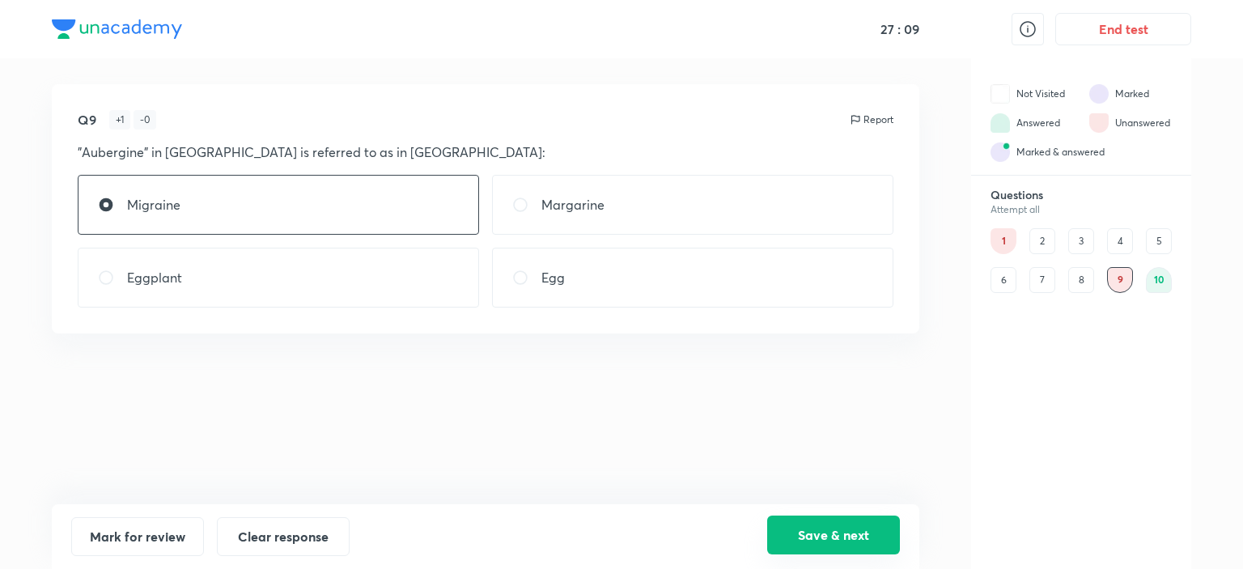
click at [829, 526] on button "Save & next" at bounding box center [833, 534] width 133 height 39
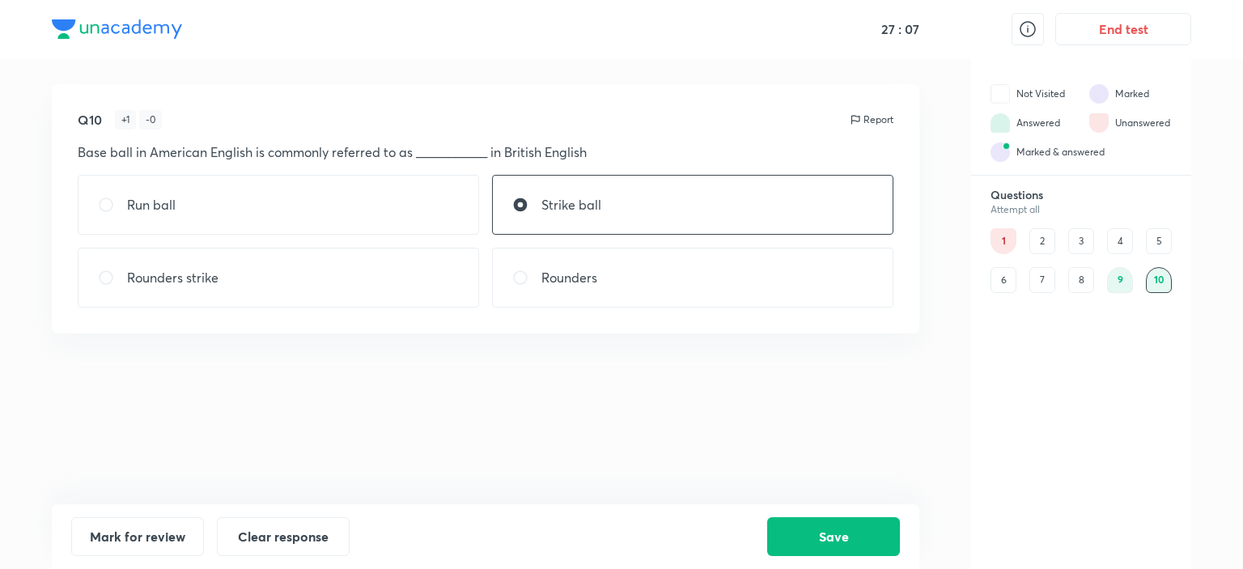
click at [1085, 285] on div "8" at bounding box center [1081, 280] width 26 height 26
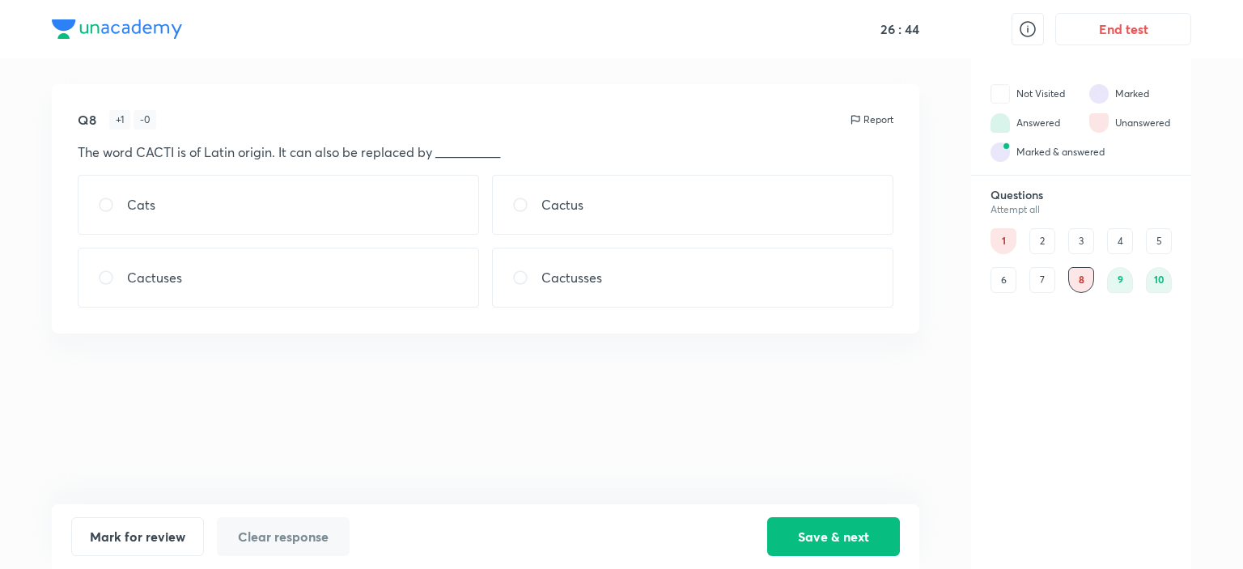
click at [1125, 275] on div "9" at bounding box center [1120, 280] width 26 height 26
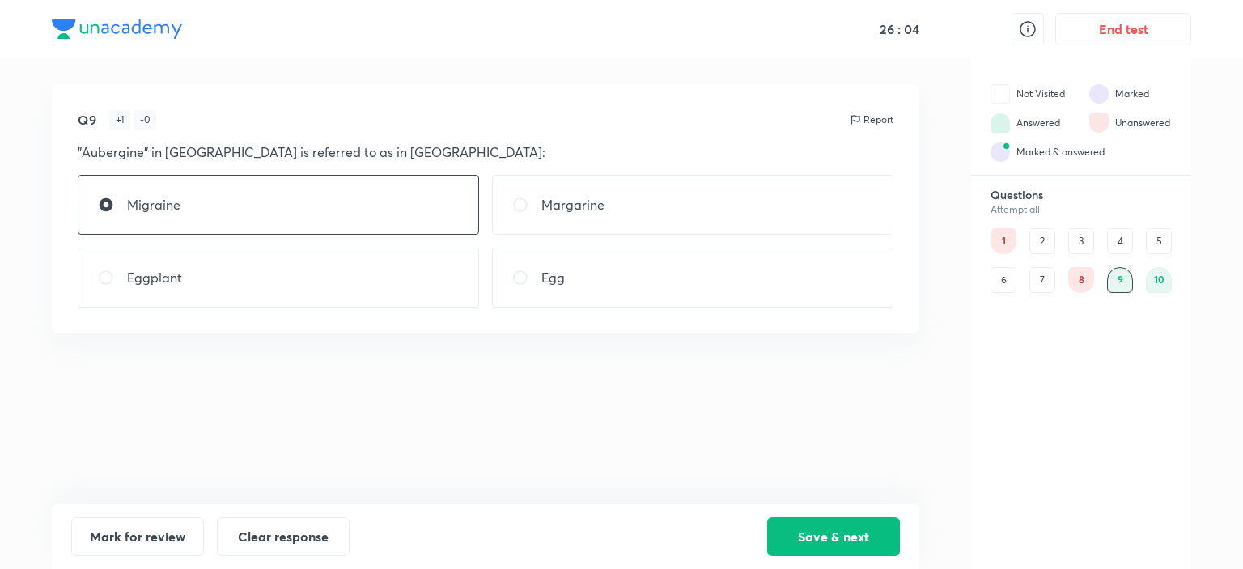
click at [121, 278] on input "radio" at bounding box center [112, 277] width 29 height 16
radio input "true"
radio input "false"
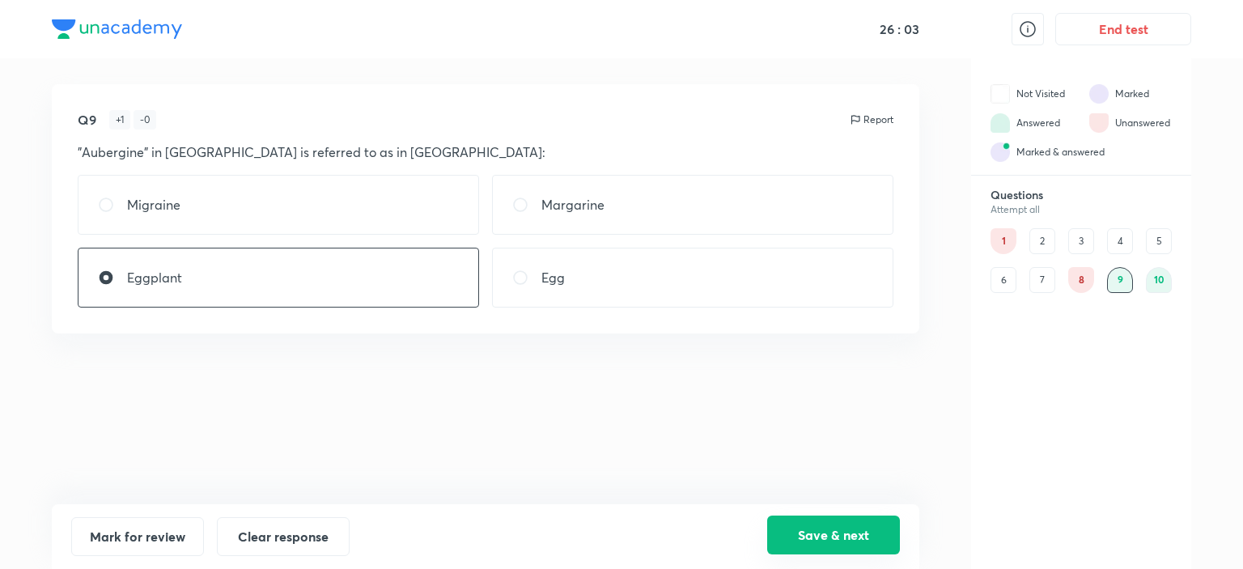
click at [867, 538] on button "Save & next" at bounding box center [833, 534] width 133 height 39
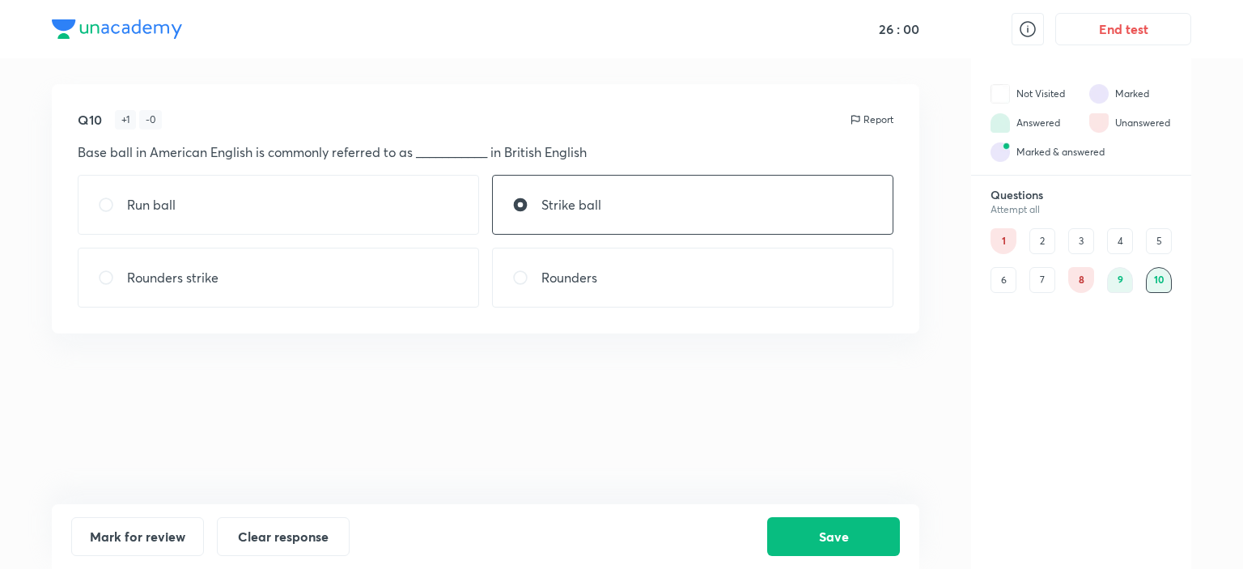
click at [1070, 288] on div "1 2 3 4 5 6 7 8 9 10" at bounding box center [1080, 260] width 181 height 65
click at [1083, 278] on div "8" at bounding box center [1081, 280] width 26 height 26
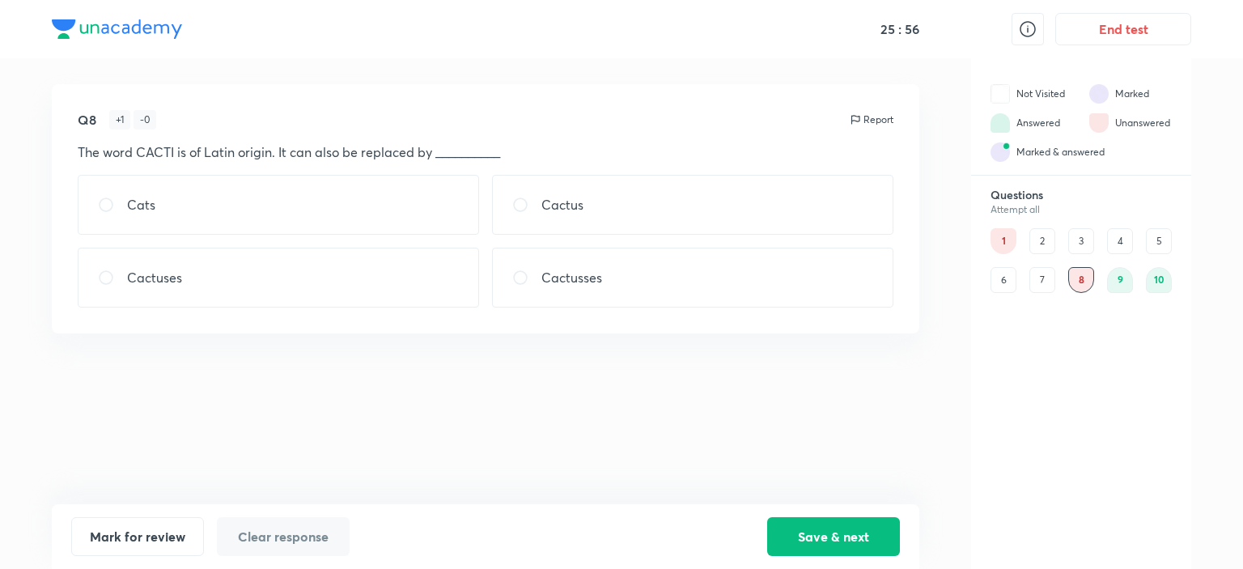
click at [832, 214] on div "Cactus" at bounding box center [692, 205] width 401 height 60
radio input "true"
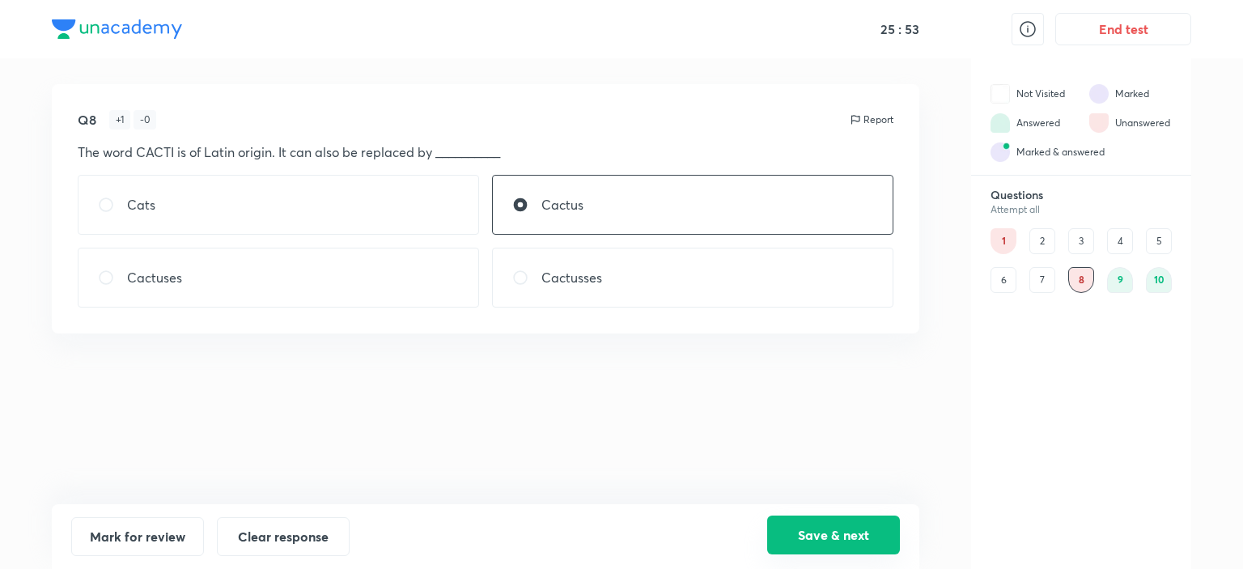
click at [896, 534] on button "Save & next" at bounding box center [833, 534] width 133 height 39
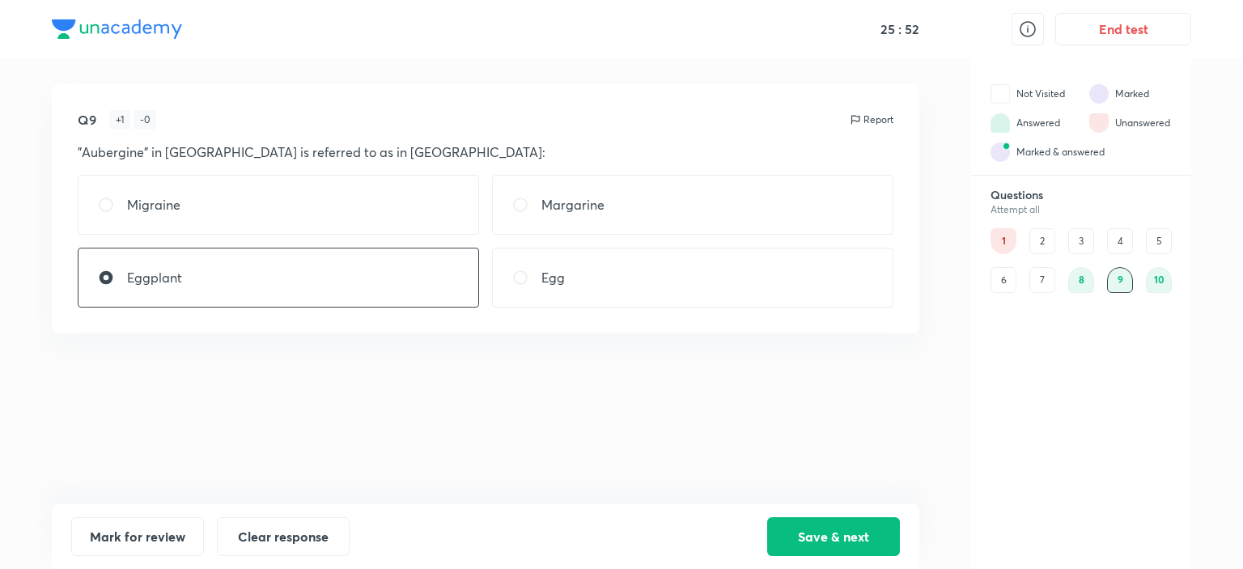
click at [1053, 288] on div "7" at bounding box center [1042, 280] width 26 height 26
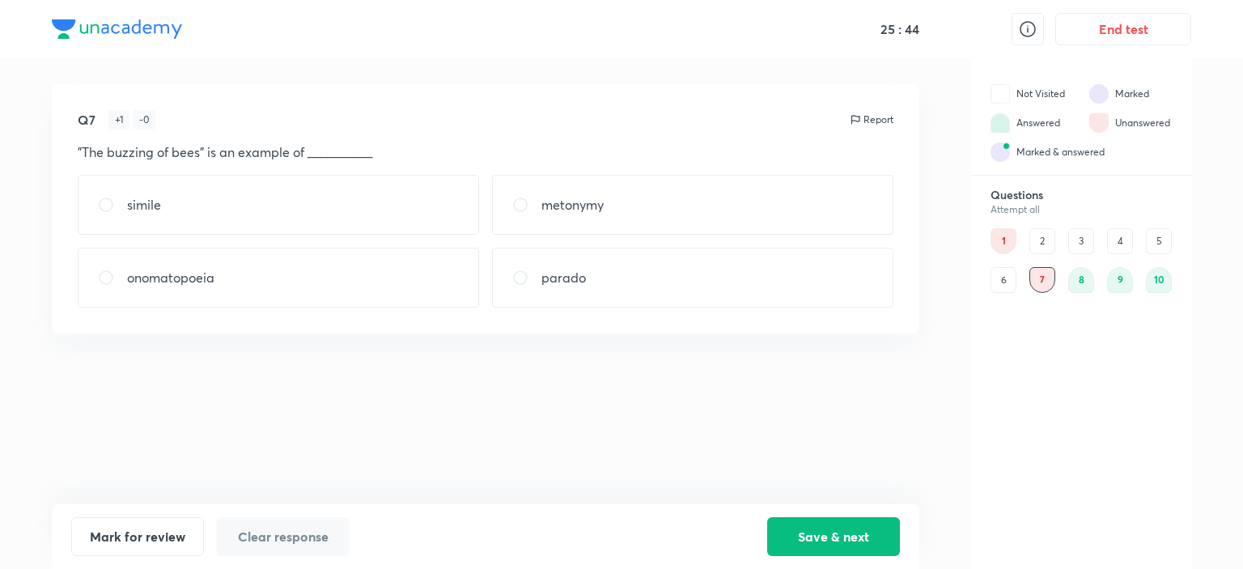
click at [977, 474] on div "Questions Attempt all 1 2 3 4 5 6 7 8 9 10" at bounding box center [1081, 378] width 220 height 380
click at [96, 302] on div "onomatopoeia" at bounding box center [278, 278] width 401 height 60
radio input "true"
click at [829, 546] on button "Save & next" at bounding box center [833, 534] width 133 height 39
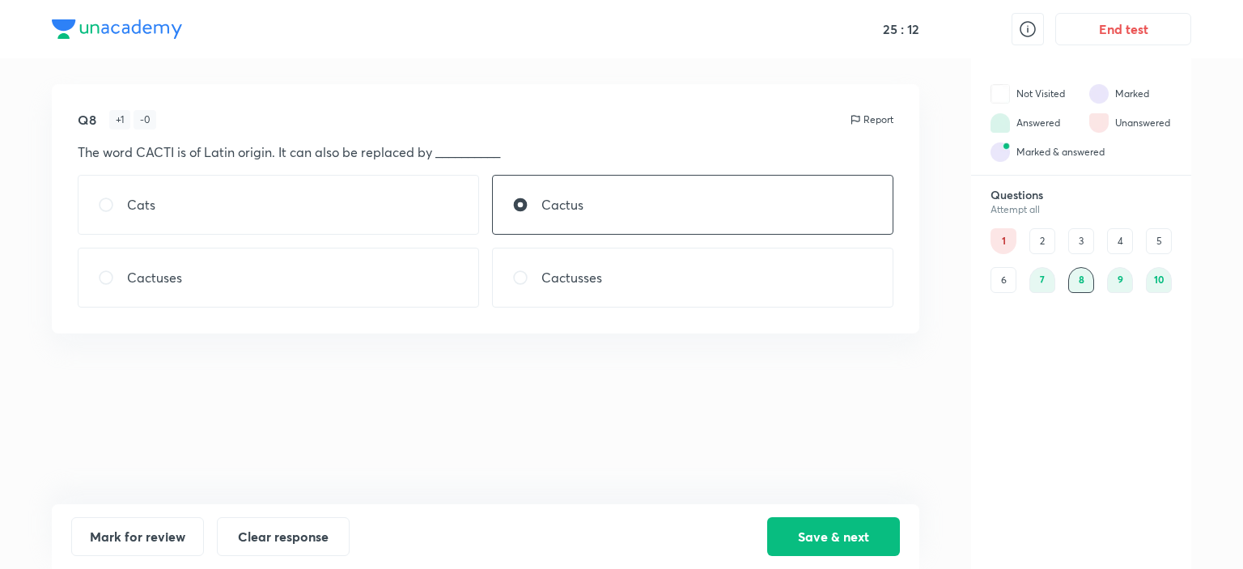
click at [1162, 286] on div "10" at bounding box center [1159, 280] width 26 height 26
click at [1014, 285] on div "6" at bounding box center [1003, 280] width 26 height 26
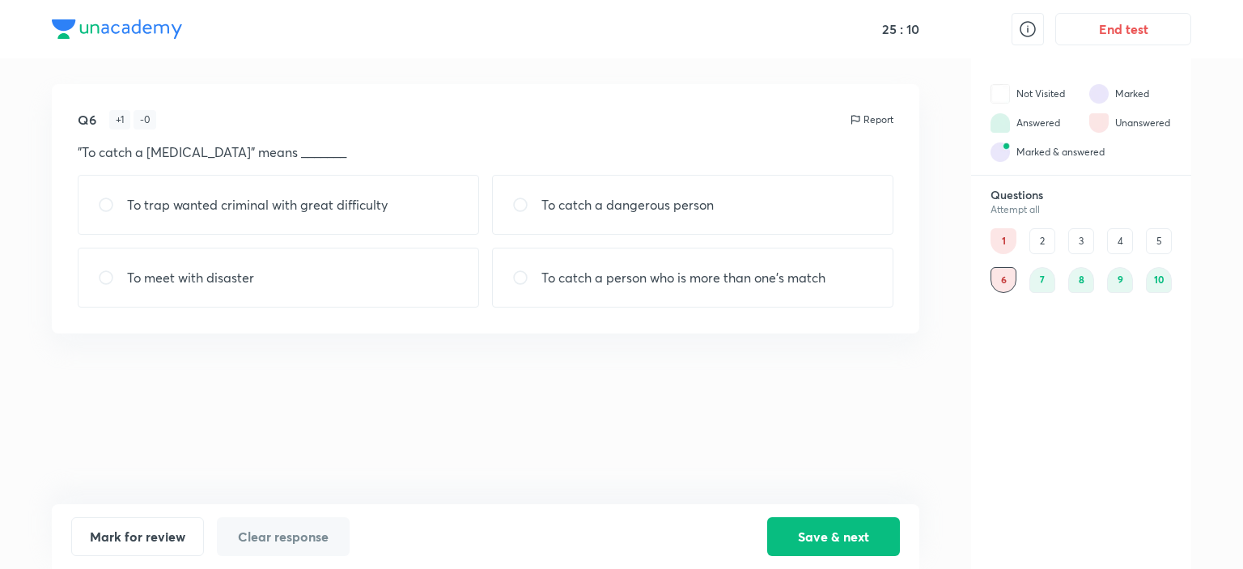
click at [1168, 275] on div "10" at bounding box center [1159, 280] width 26 height 26
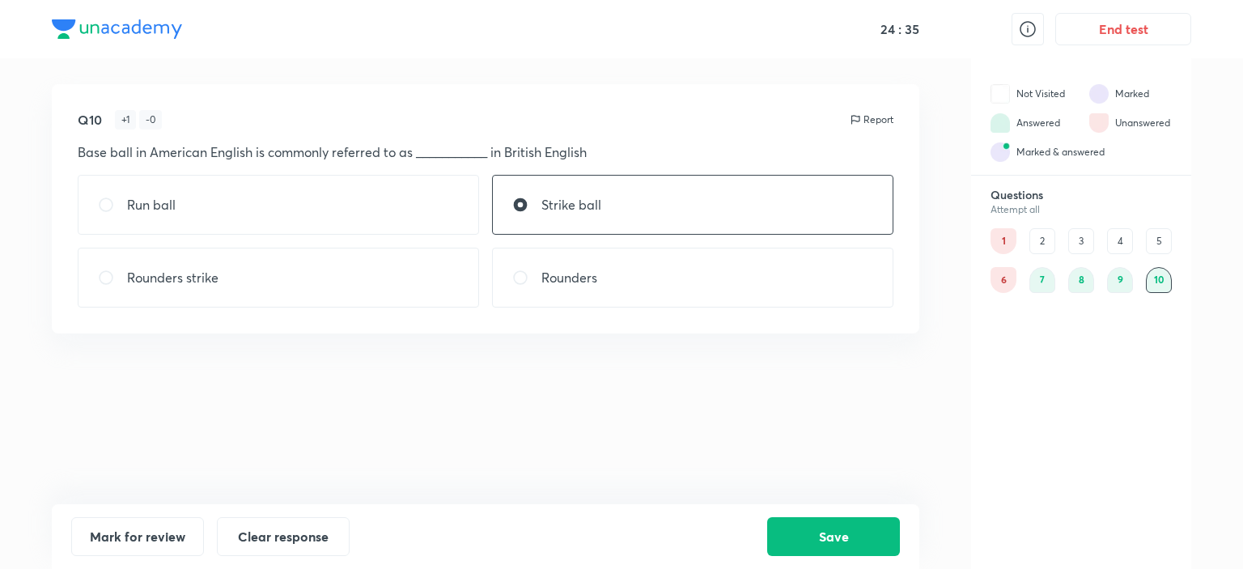
click at [997, 286] on div "6" at bounding box center [1003, 280] width 26 height 26
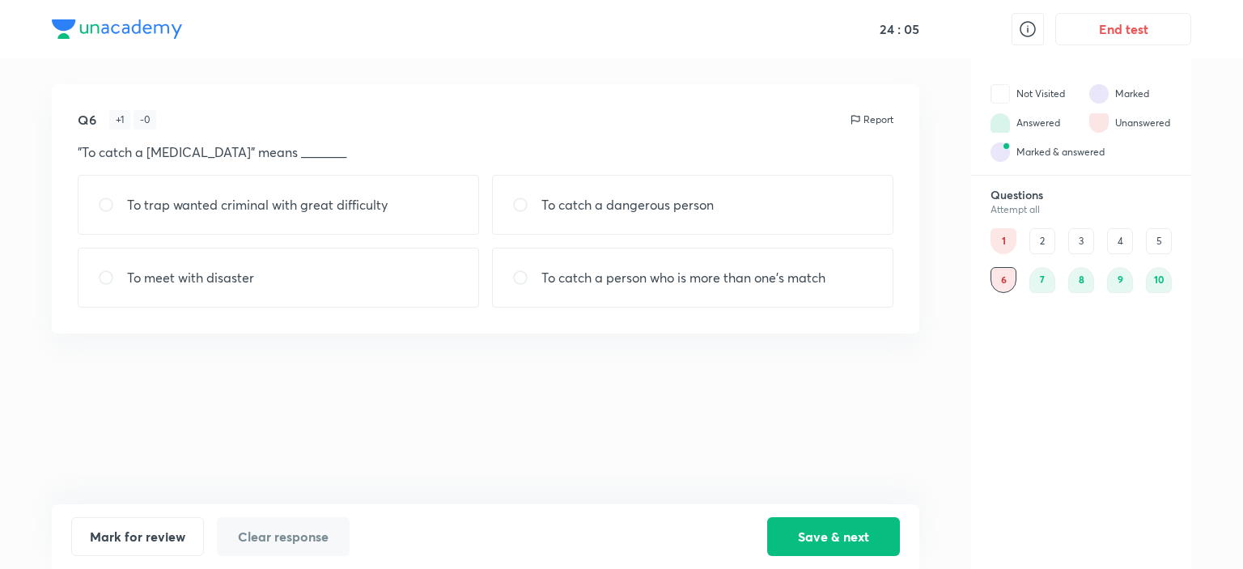
click at [469, 248] on div "To meet with disaster" at bounding box center [278, 278] width 401 height 60
radio input "true"
click at [864, 518] on button "Save & next" at bounding box center [833, 534] width 133 height 39
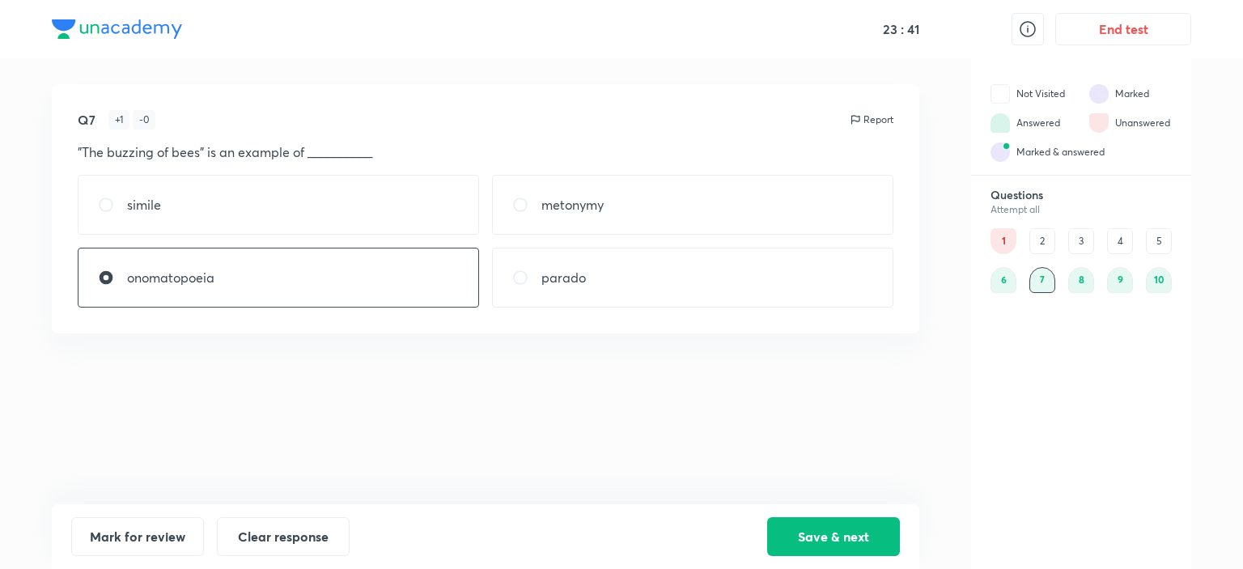
click at [1163, 239] on div "5" at bounding box center [1159, 241] width 26 height 26
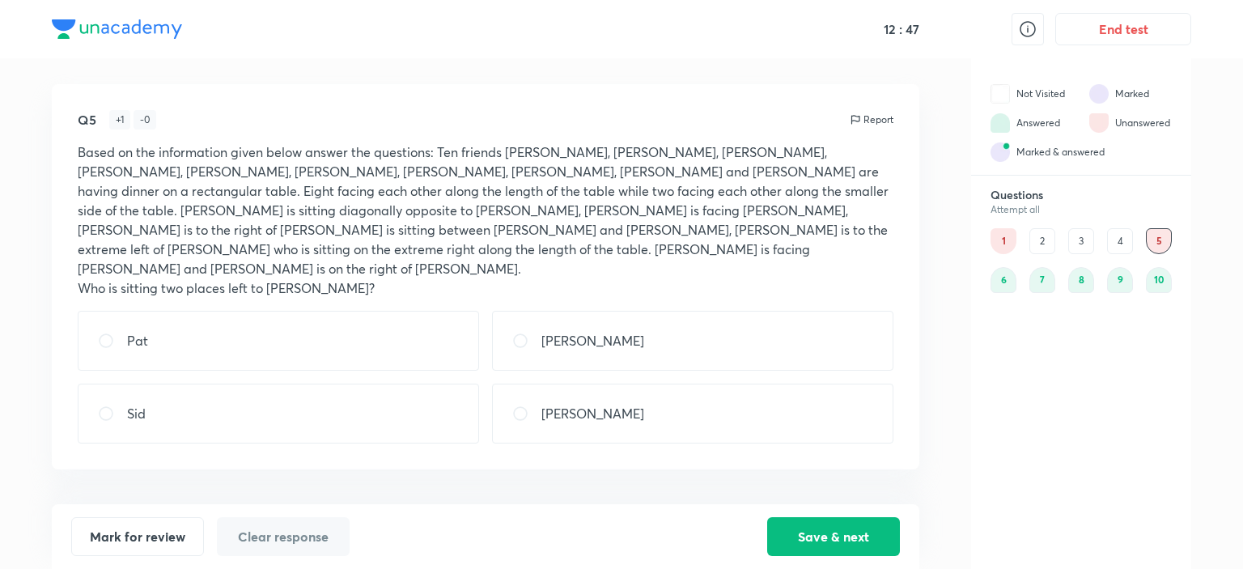
click at [987, 242] on div "Questions Attempt all 1 2 3 4 5 6 7 8 9 10" at bounding box center [1081, 240] width 220 height 105
click at [1007, 234] on div "1" at bounding box center [1003, 241] width 26 height 26
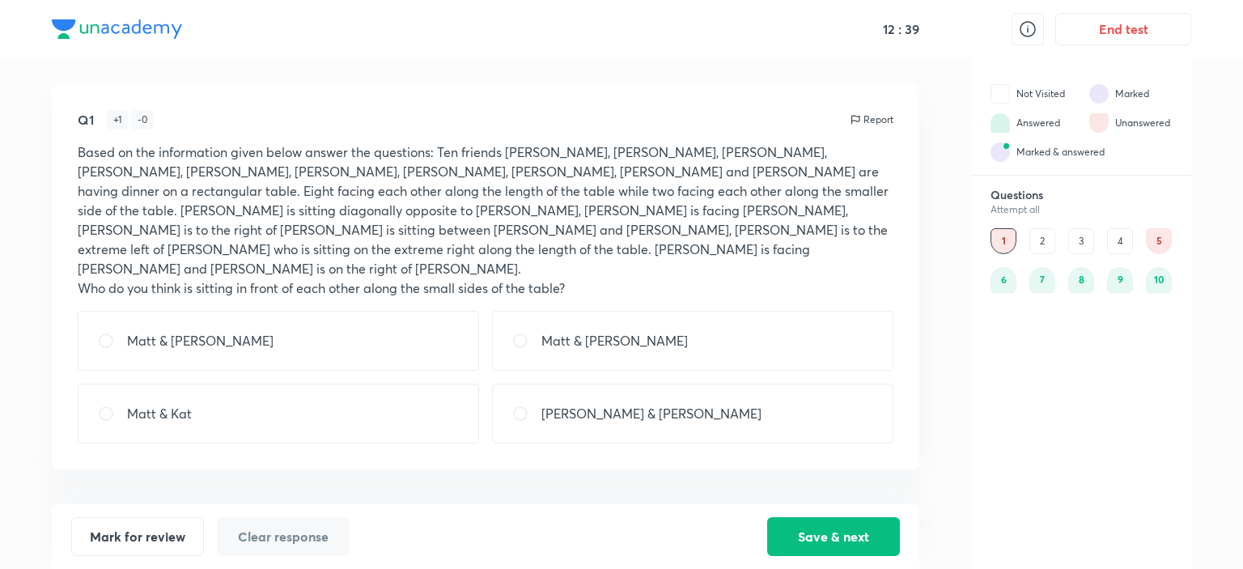
click at [310, 311] on div "Matt & [PERSON_NAME]" at bounding box center [278, 341] width 401 height 60
radio input "true"
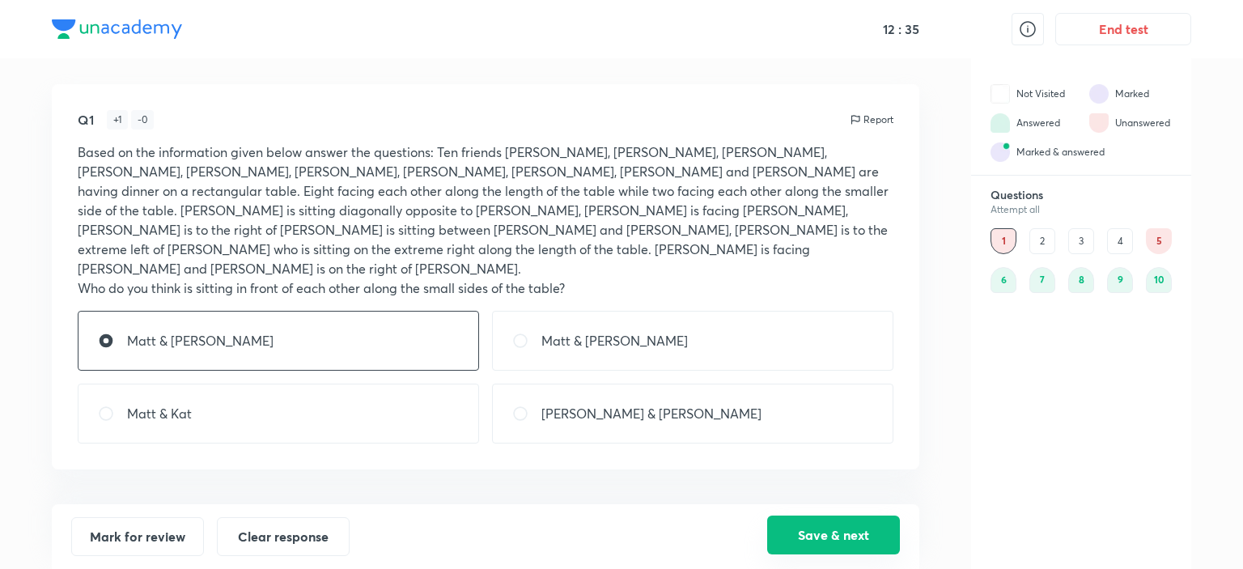
click at [844, 533] on button "Save & next" at bounding box center [833, 534] width 133 height 39
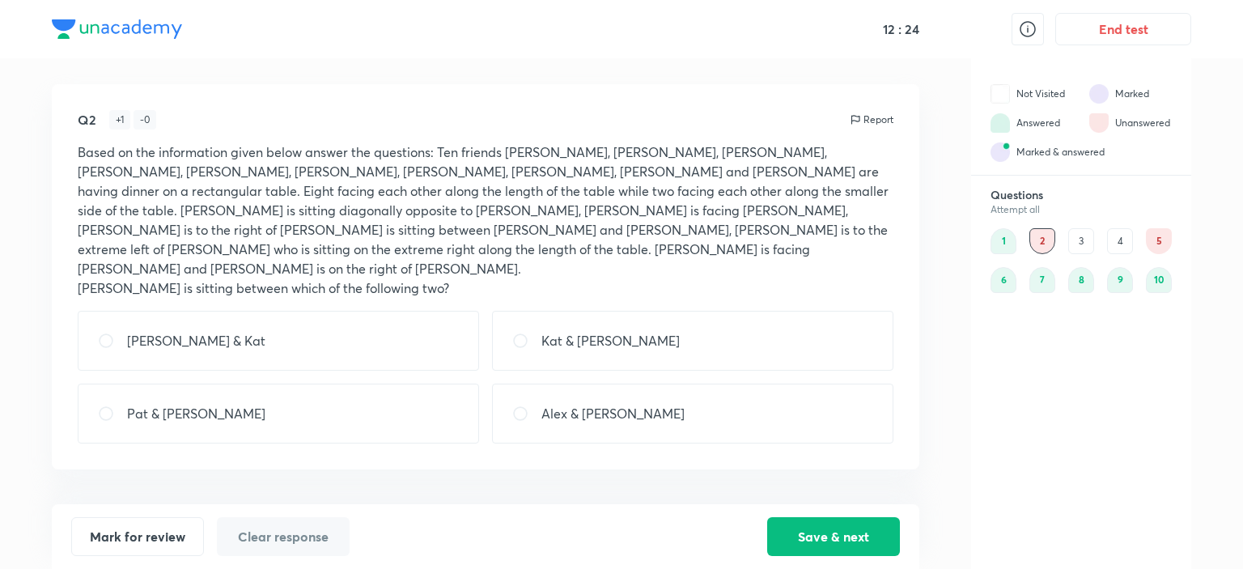
click at [359, 389] on div "Pat & [PERSON_NAME]" at bounding box center [278, 414] width 401 height 60
radio input "true"
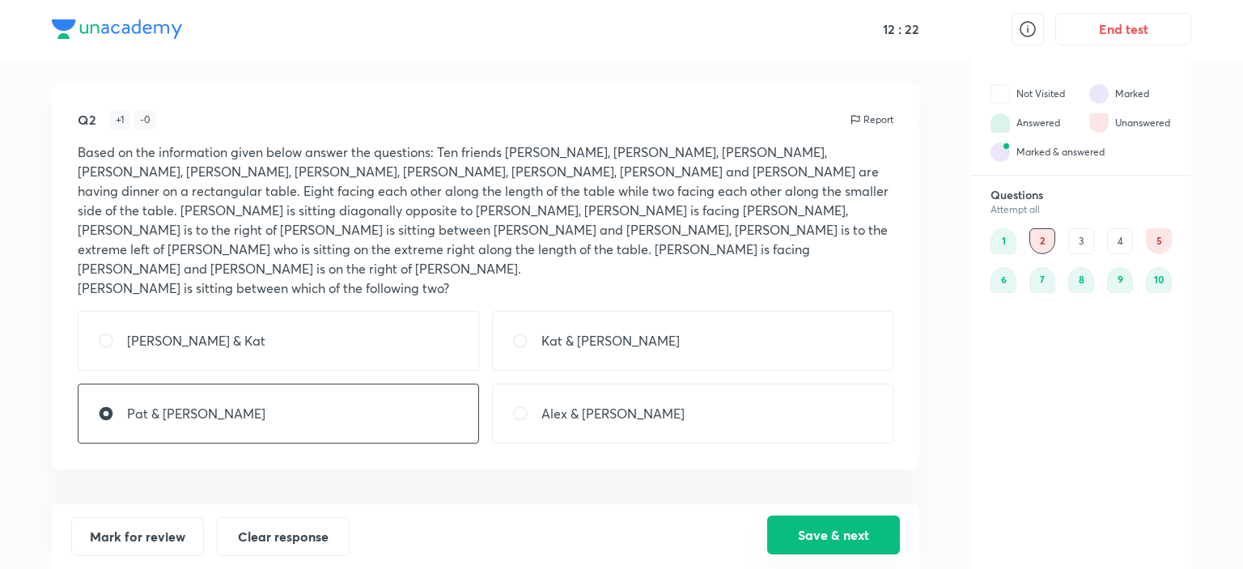
click at [832, 544] on button "Save & next" at bounding box center [833, 534] width 133 height 39
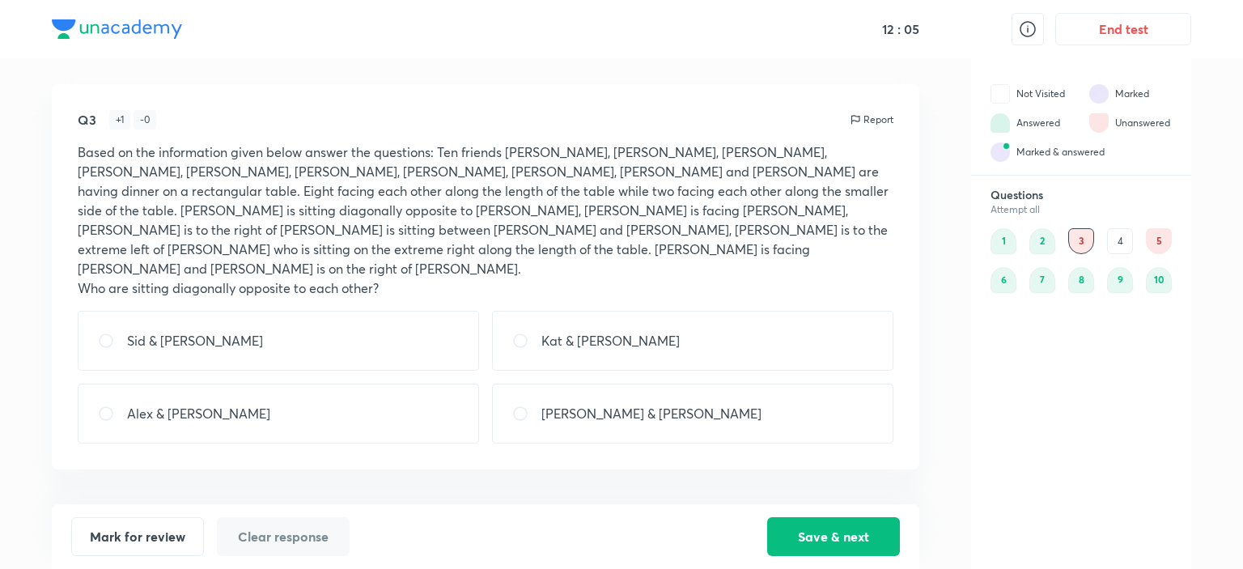
click at [638, 386] on div "[PERSON_NAME] & [PERSON_NAME]" at bounding box center [692, 414] width 401 height 60
radio input "true"
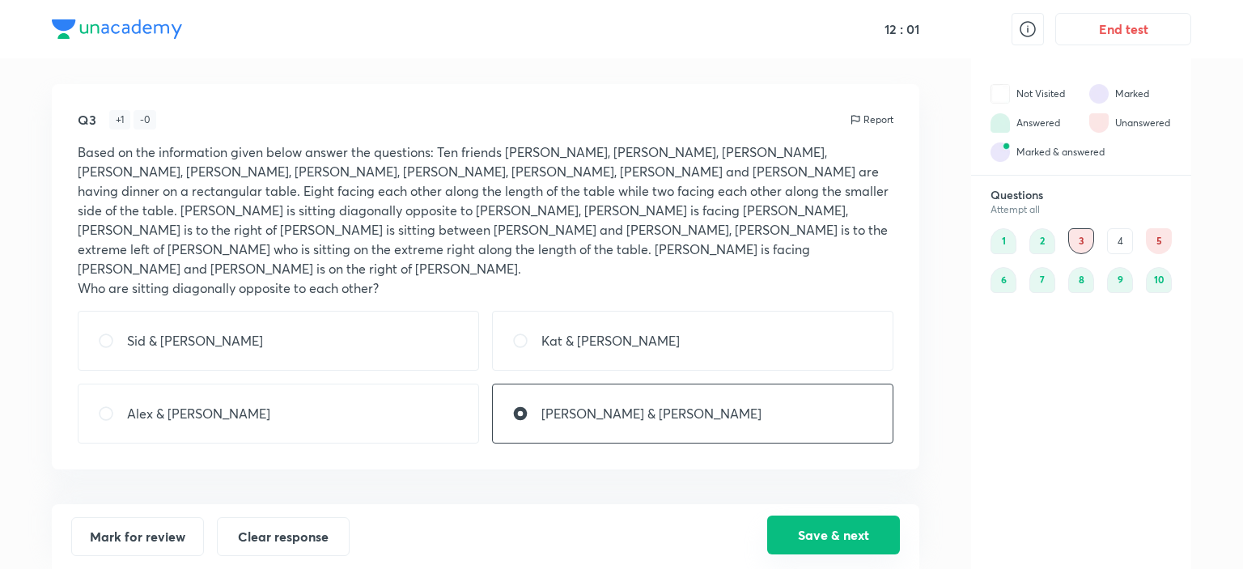
click at [858, 536] on button "Save & next" at bounding box center [833, 534] width 133 height 39
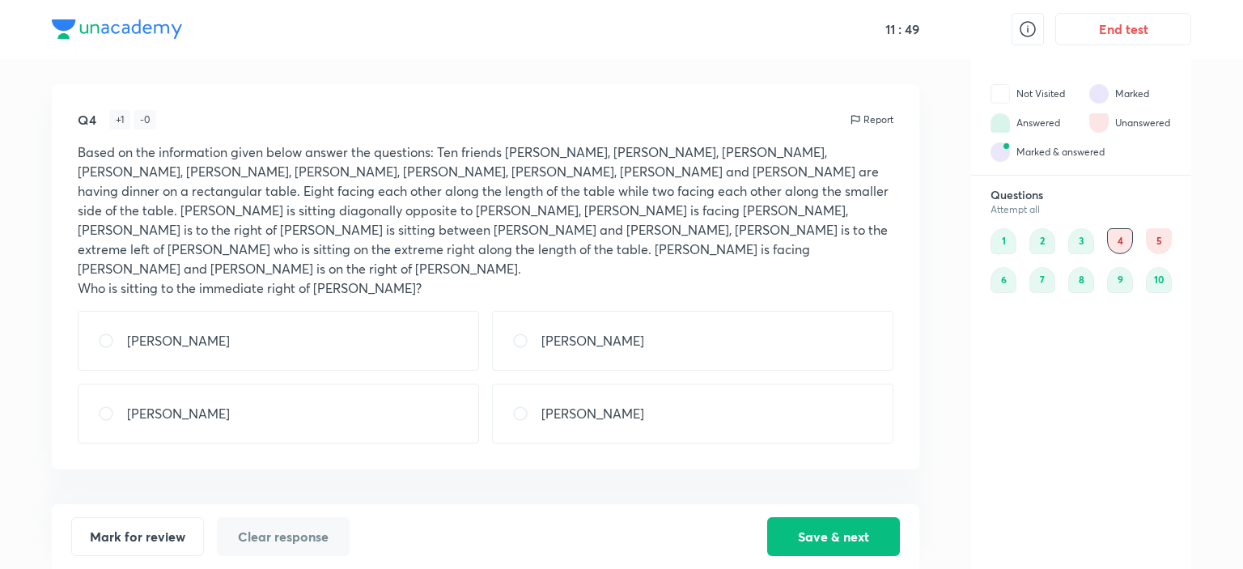
click at [254, 311] on div "[PERSON_NAME]" at bounding box center [278, 341] width 401 height 60
radio input "true"
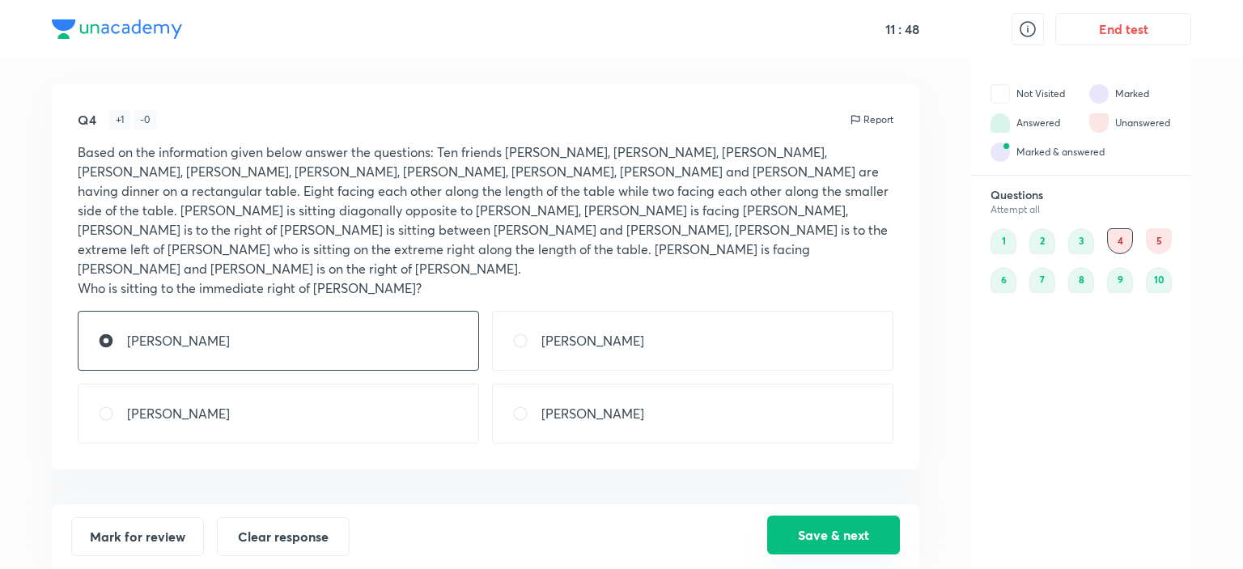
click at [825, 524] on button "Save & next" at bounding box center [833, 534] width 133 height 39
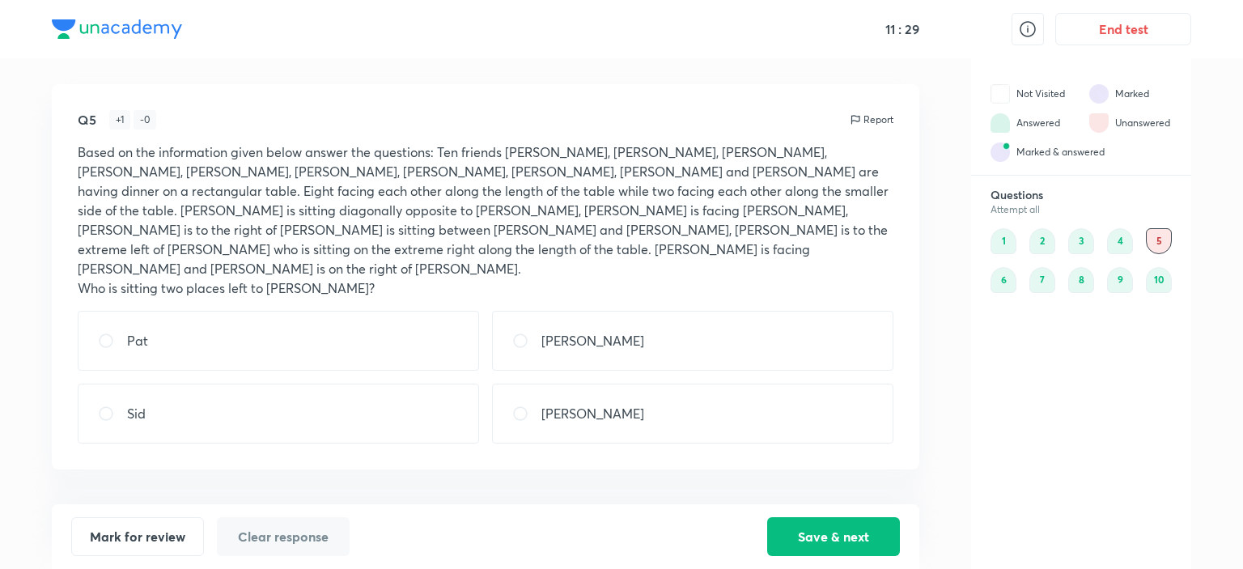
click at [372, 311] on div "Pat" at bounding box center [278, 341] width 401 height 60
radio input "true"
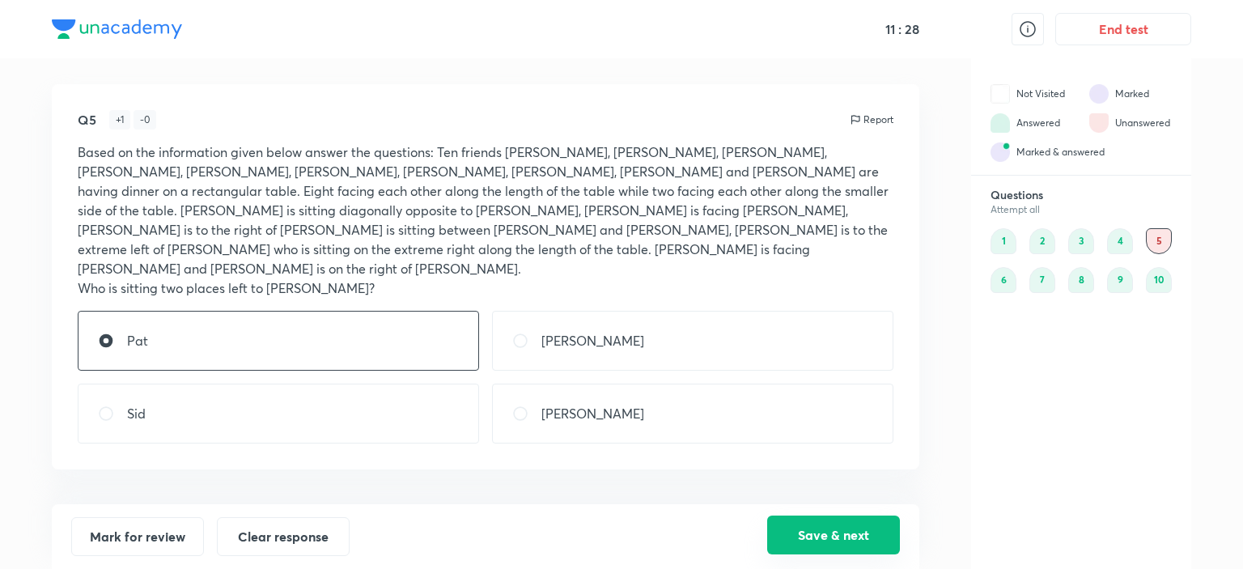
click at [855, 538] on button "Save & next" at bounding box center [833, 534] width 133 height 39
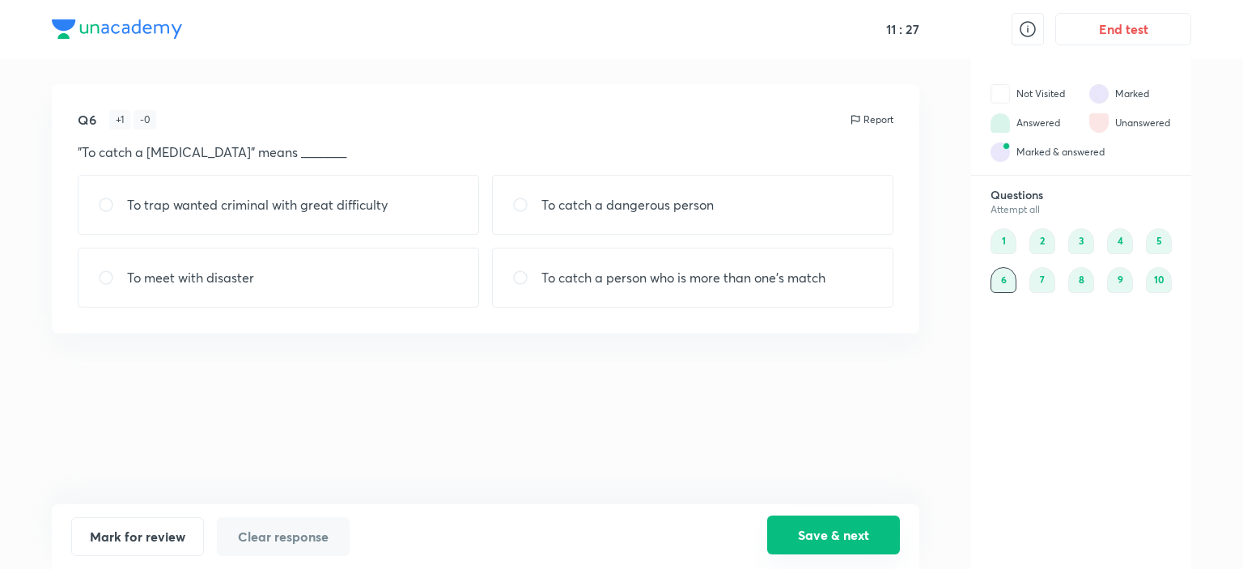
radio input "true"
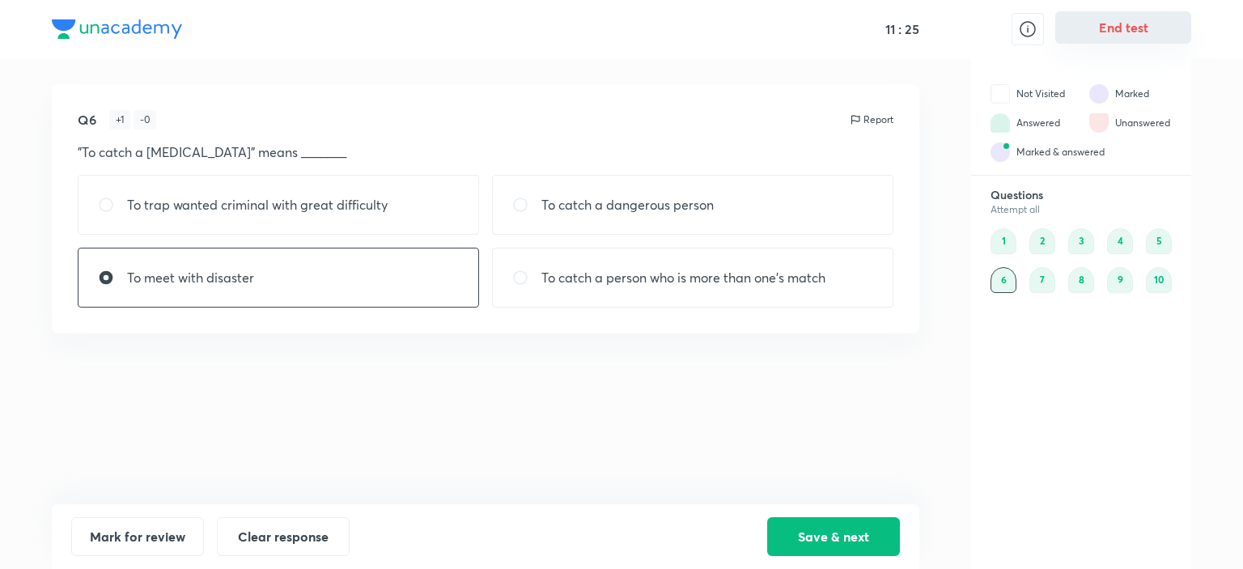
click at [1118, 27] on button "End test" at bounding box center [1123, 27] width 136 height 32
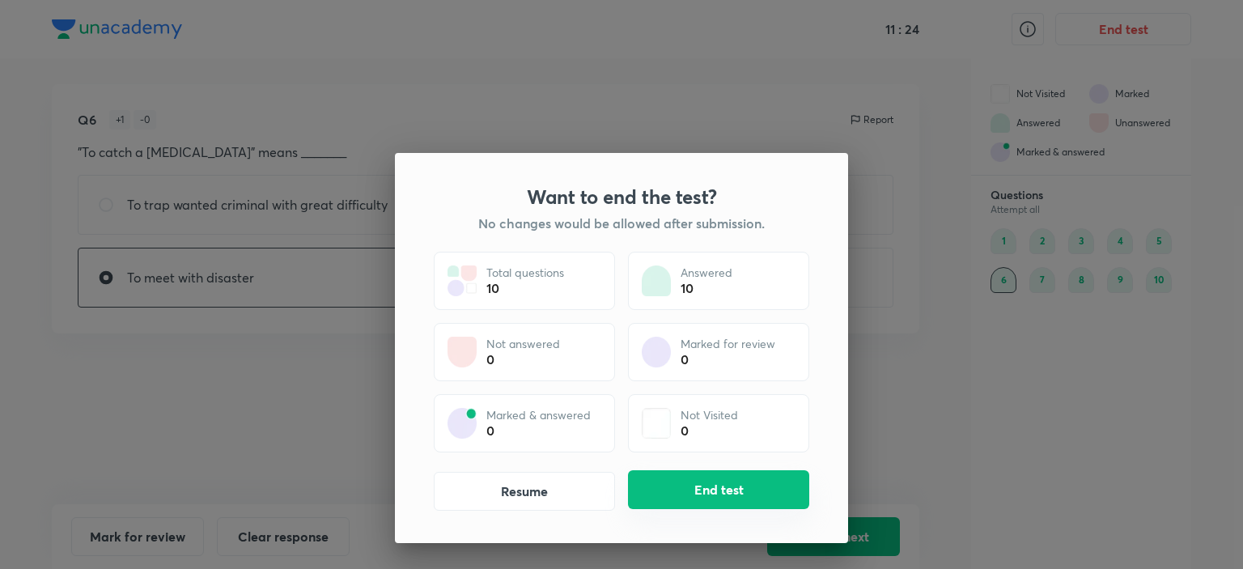
click at [753, 497] on button "End test" at bounding box center [718, 489] width 181 height 39
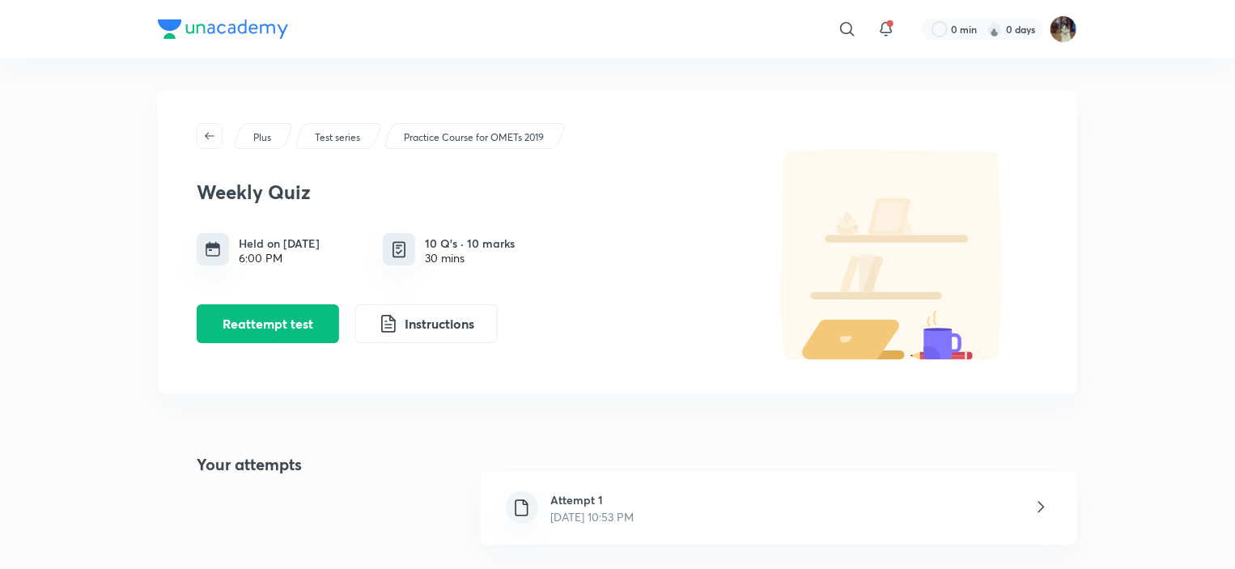
click at [750, 497] on div "Attempt 1 [DATE] 10:53 PM" at bounding box center [778, 508] width 597 height 73
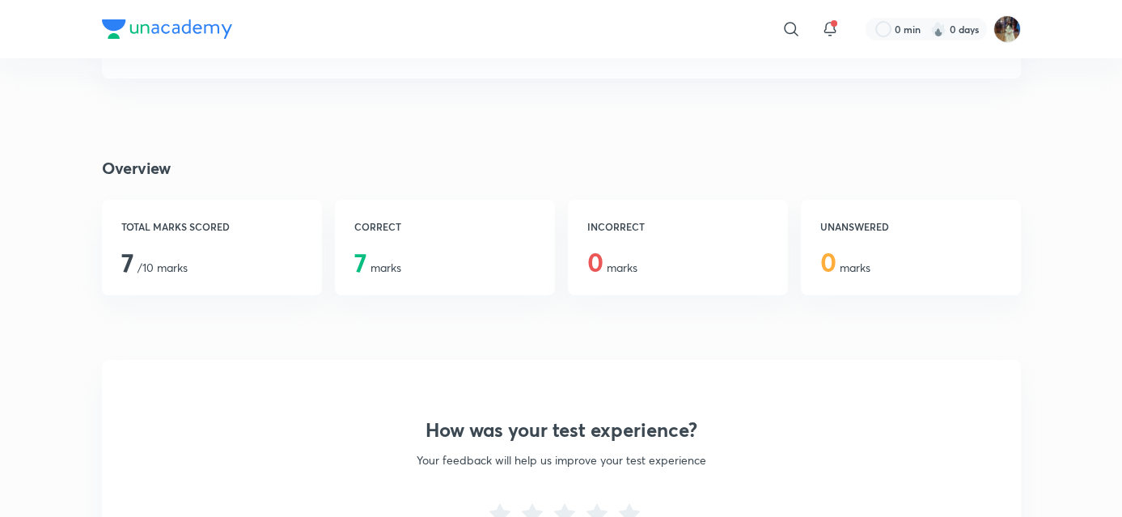
scroll to position [146, 0]
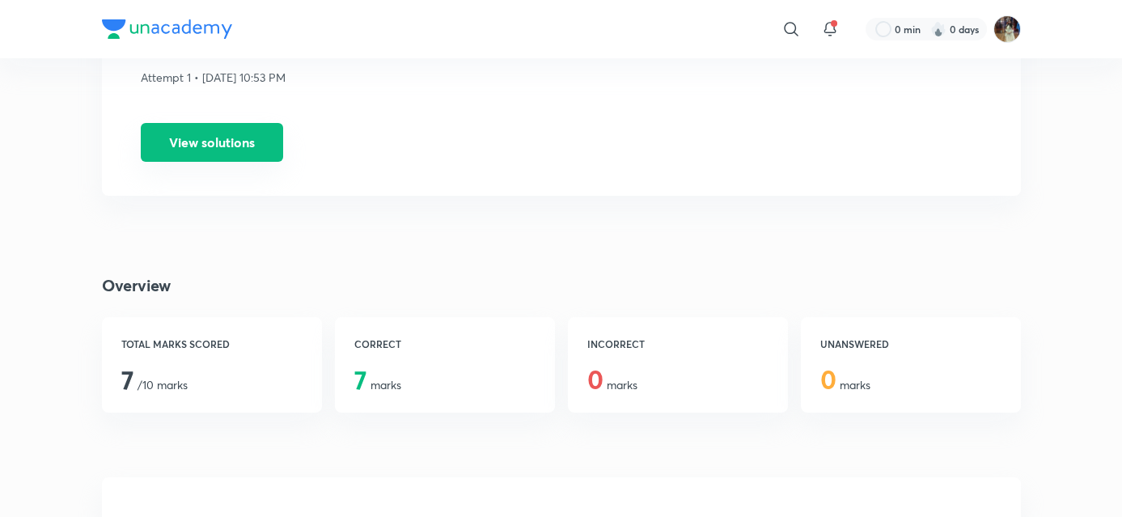
click at [210, 138] on button "View solutions" at bounding box center [212, 142] width 142 height 39
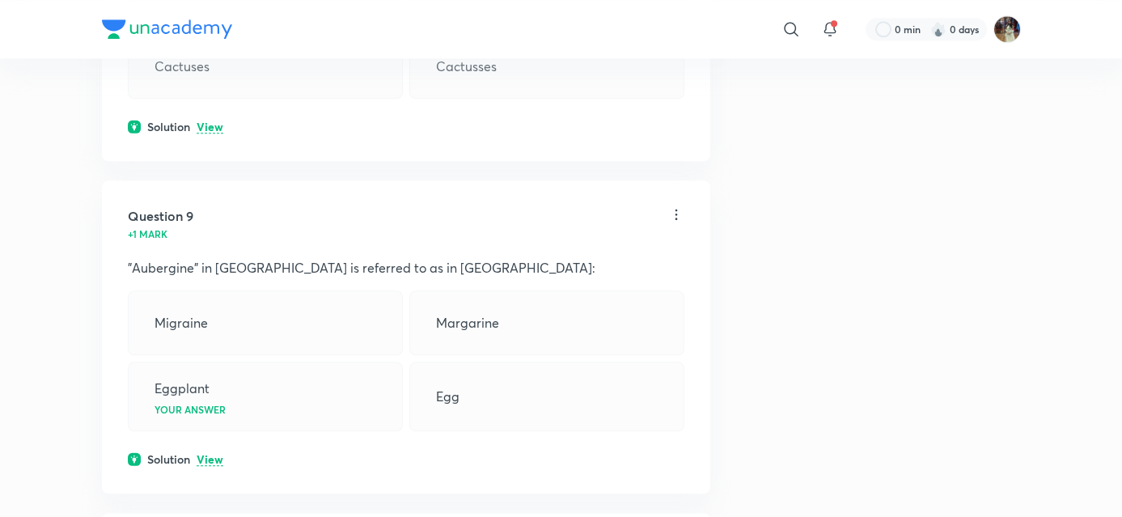
scroll to position [3795, 0]
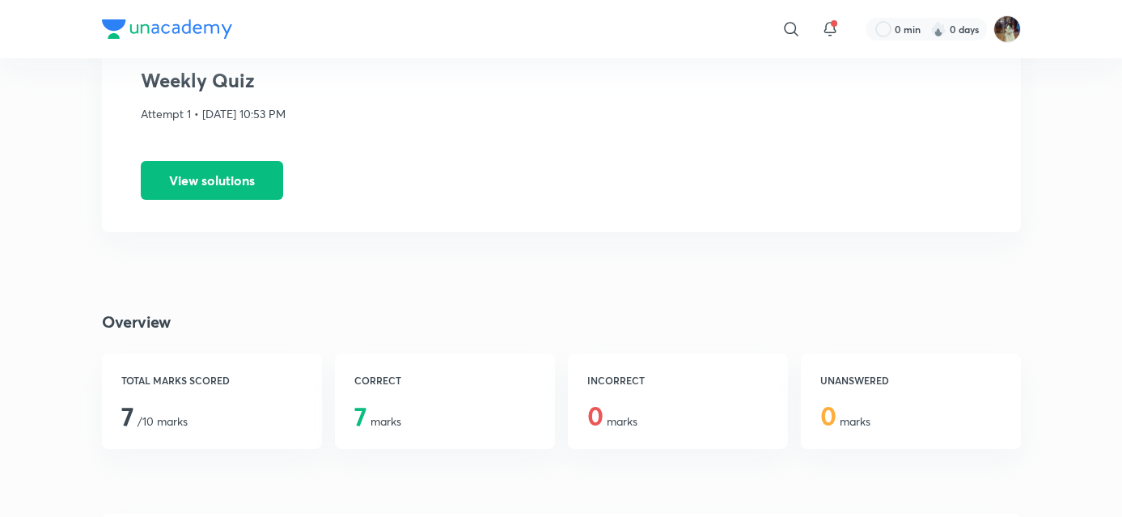
scroll to position [117, 0]
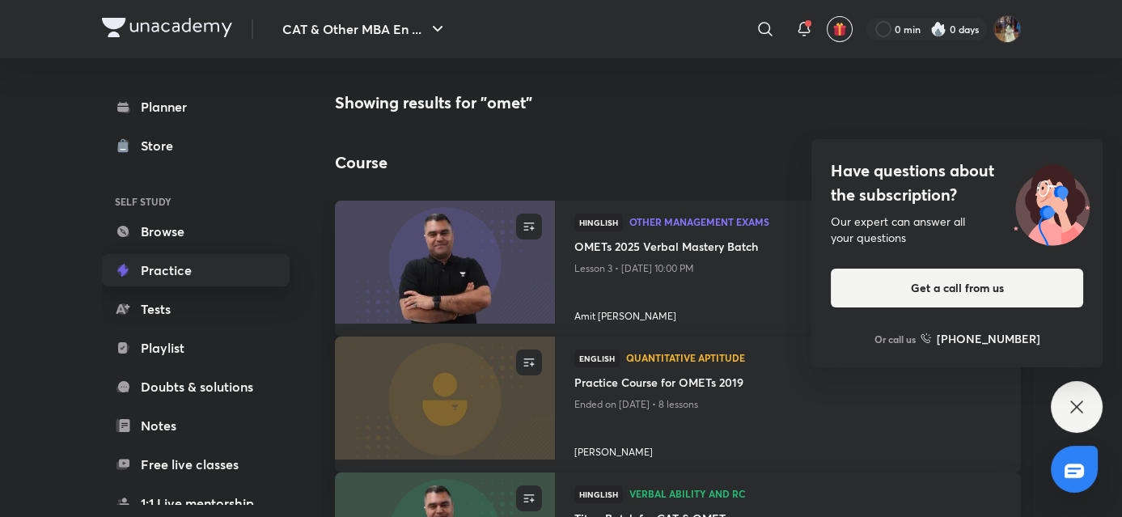
click at [176, 271] on link "Practice" at bounding box center [196, 270] width 188 height 32
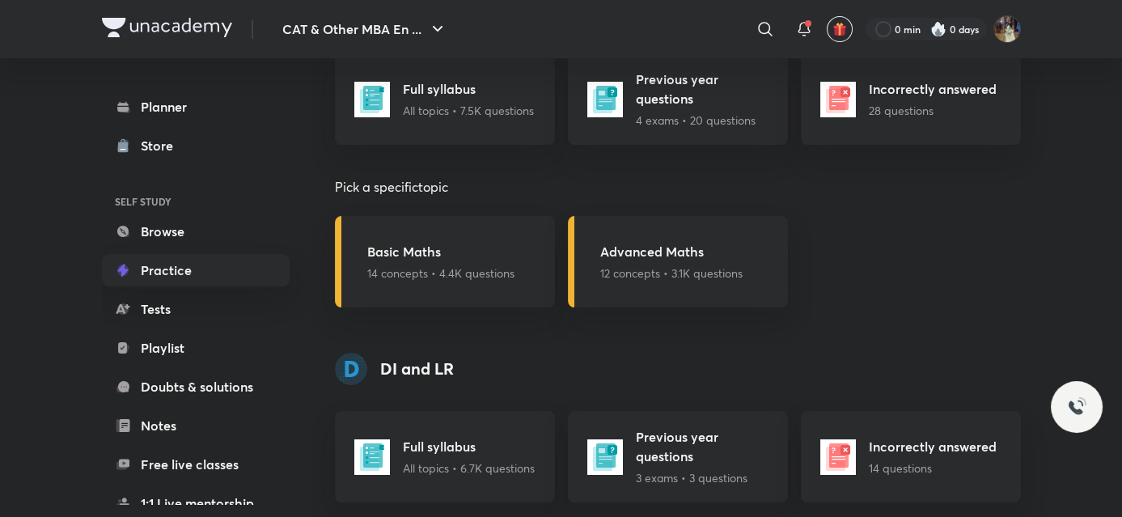
scroll to position [615, 0]
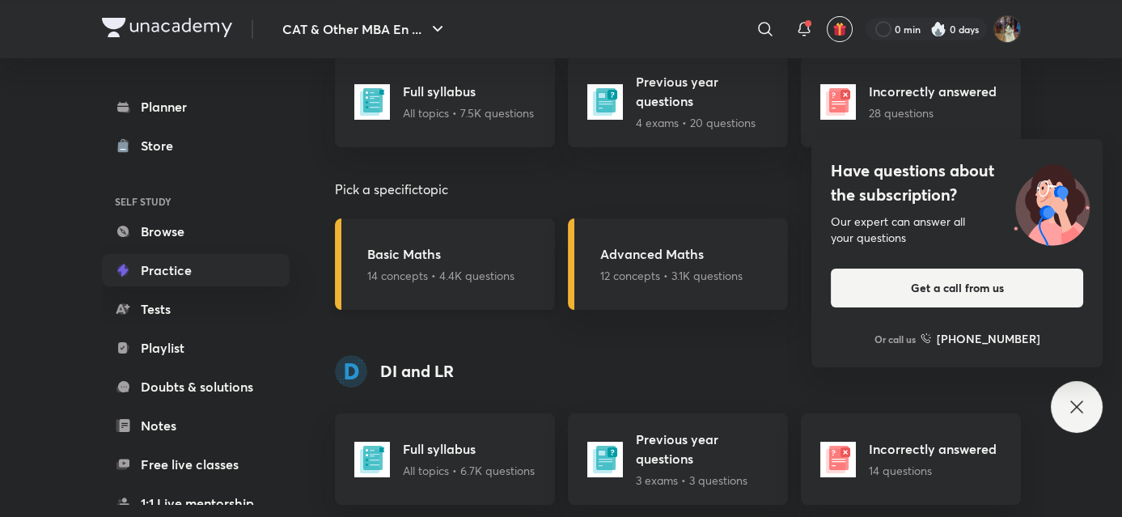
click at [405, 280] on p "14 concepts • 4.4K questions" at bounding box center [440, 275] width 147 height 17
click at [513, 279] on p "14 concepts • 4.4K questions" at bounding box center [440, 275] width 147 height 17
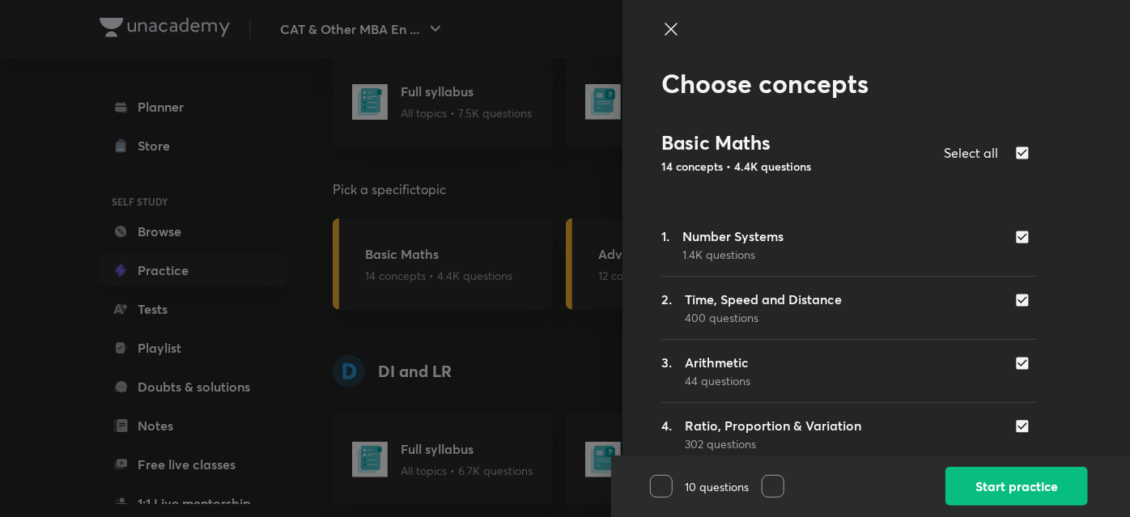
click at [528, 281] on div at bounding box center [565, 258] width 1130 height 517
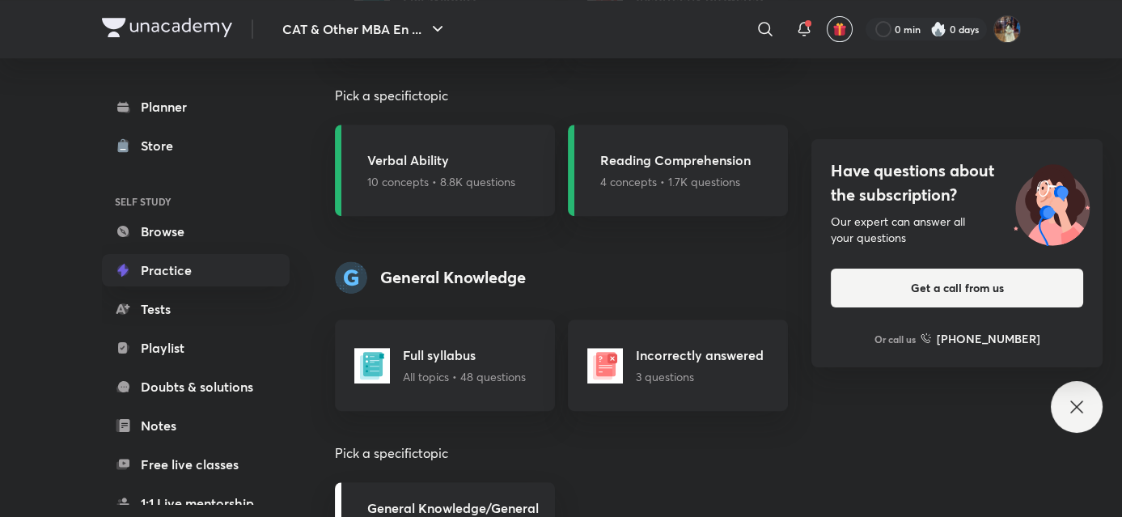
scroll to position [1525, 0]
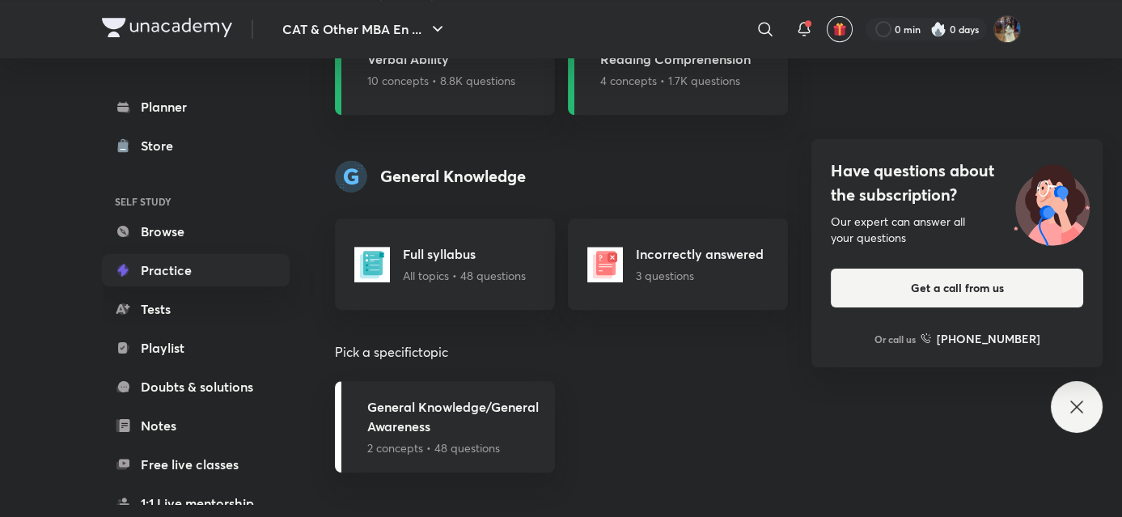
click at [1083, 390] on div "Have questions about the subscription? Our expert can answer all your questions…" at bounding box center [1077, 407] width 52 height 52
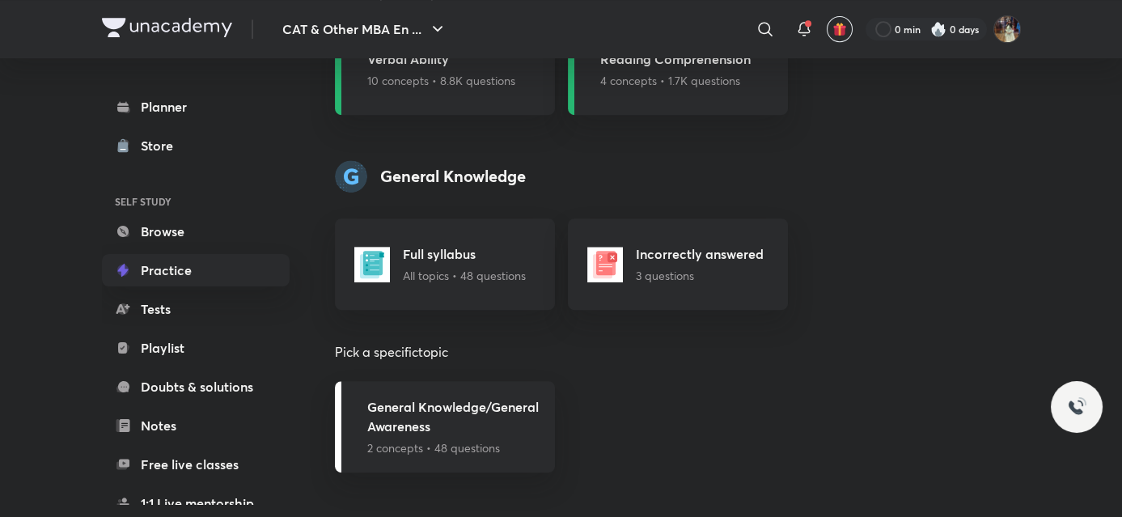
click at [820, 422] on div "General Knowledge/General Awareness 2 concepts • 48 questions" at bounding box center [678, 426] width 686 height 91
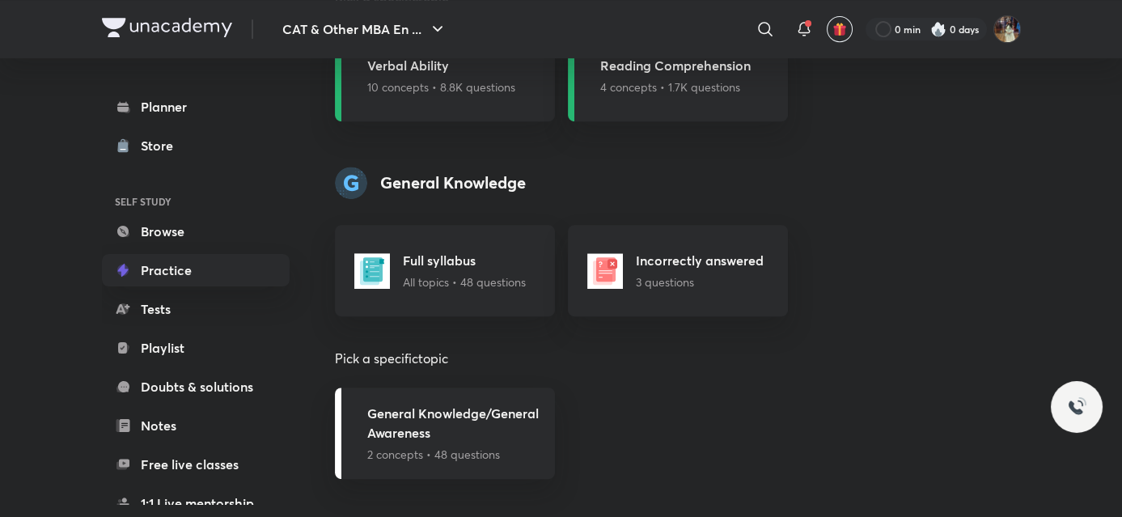
scroll to position [1517, 0]
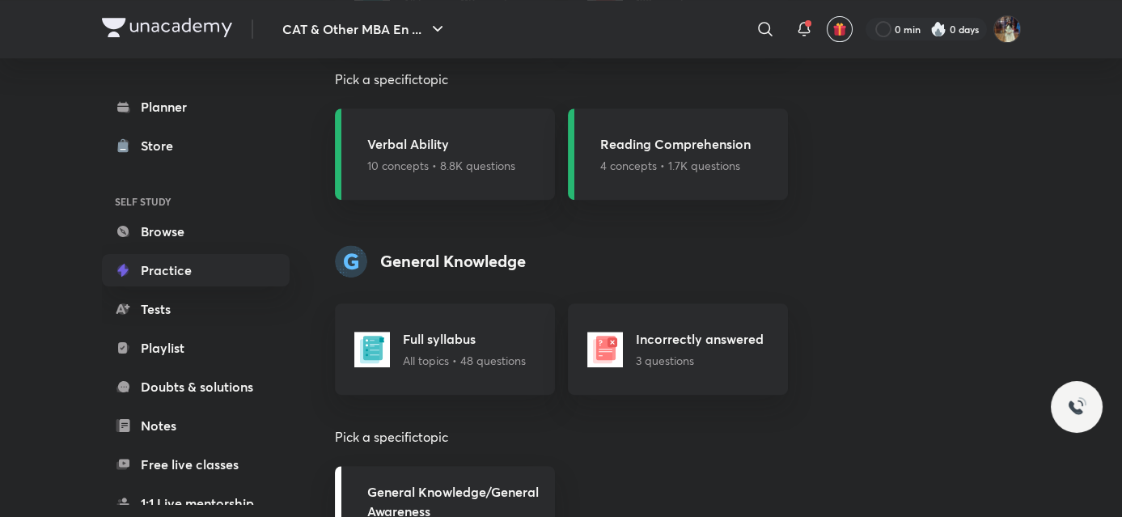
click at [859, 391] on div "Full syllabus All topics • 48 questions Incorrectly answered 3 questions" at bounding box center [678, 348] width 686 height 91
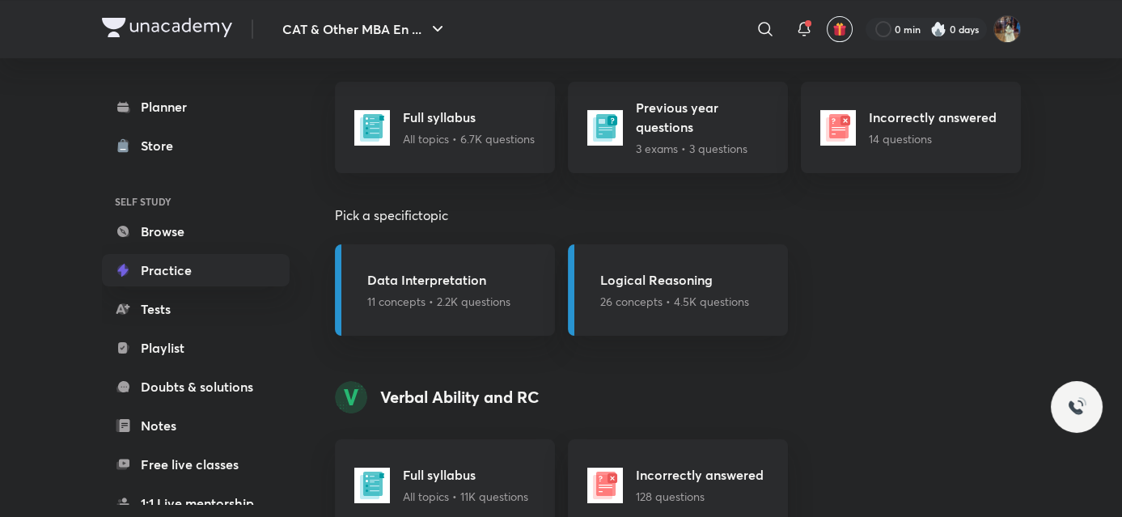
scroll to position [935, 0]
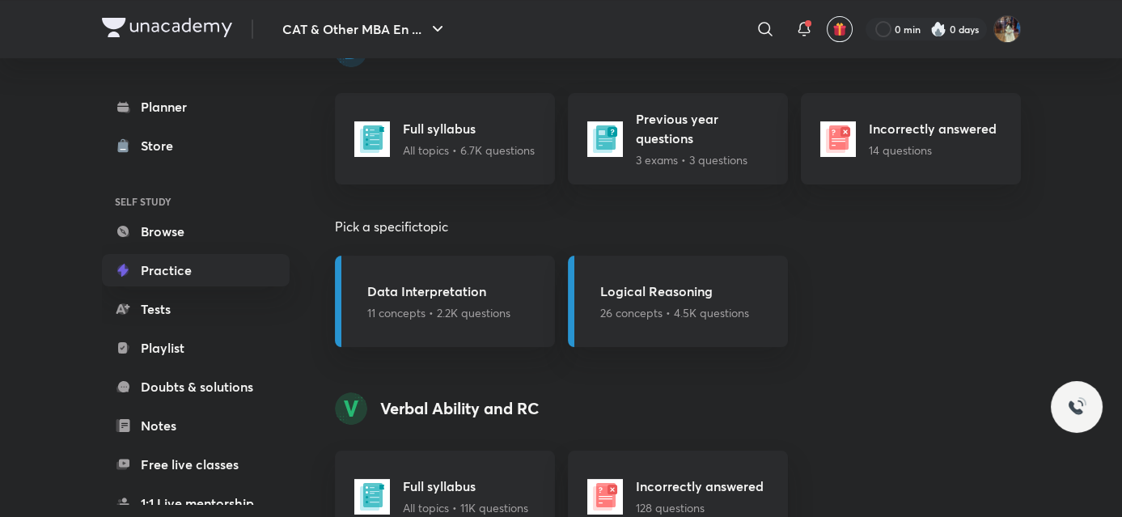
click at [108, 38] on div at bounding box center [167, 29] width 130 height 23
